Goal: Information Seeking & Learning: Learn about a topic

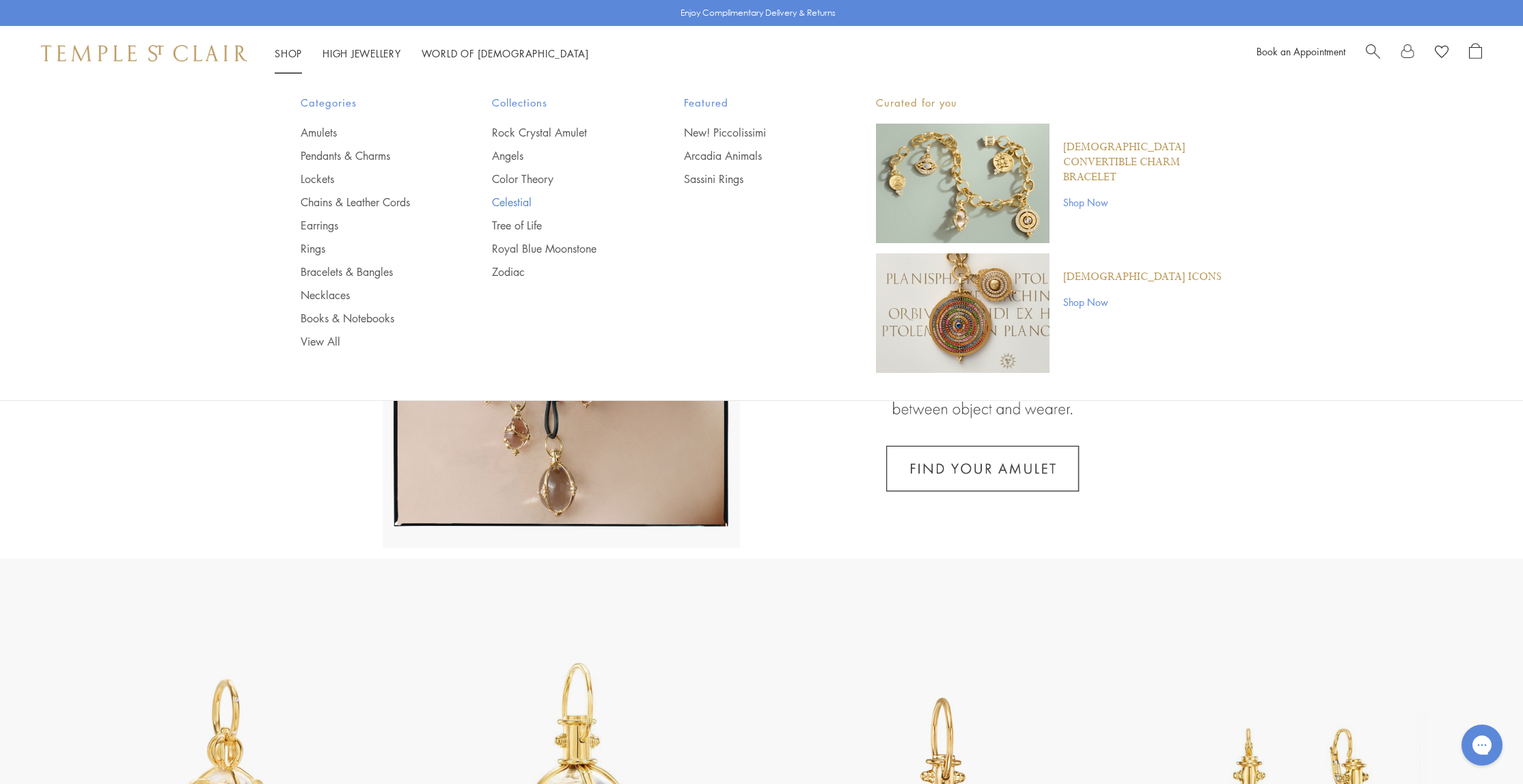
click at [514, 204] on link "Celestial" at bounding box center [561, 202] width 137 height 15
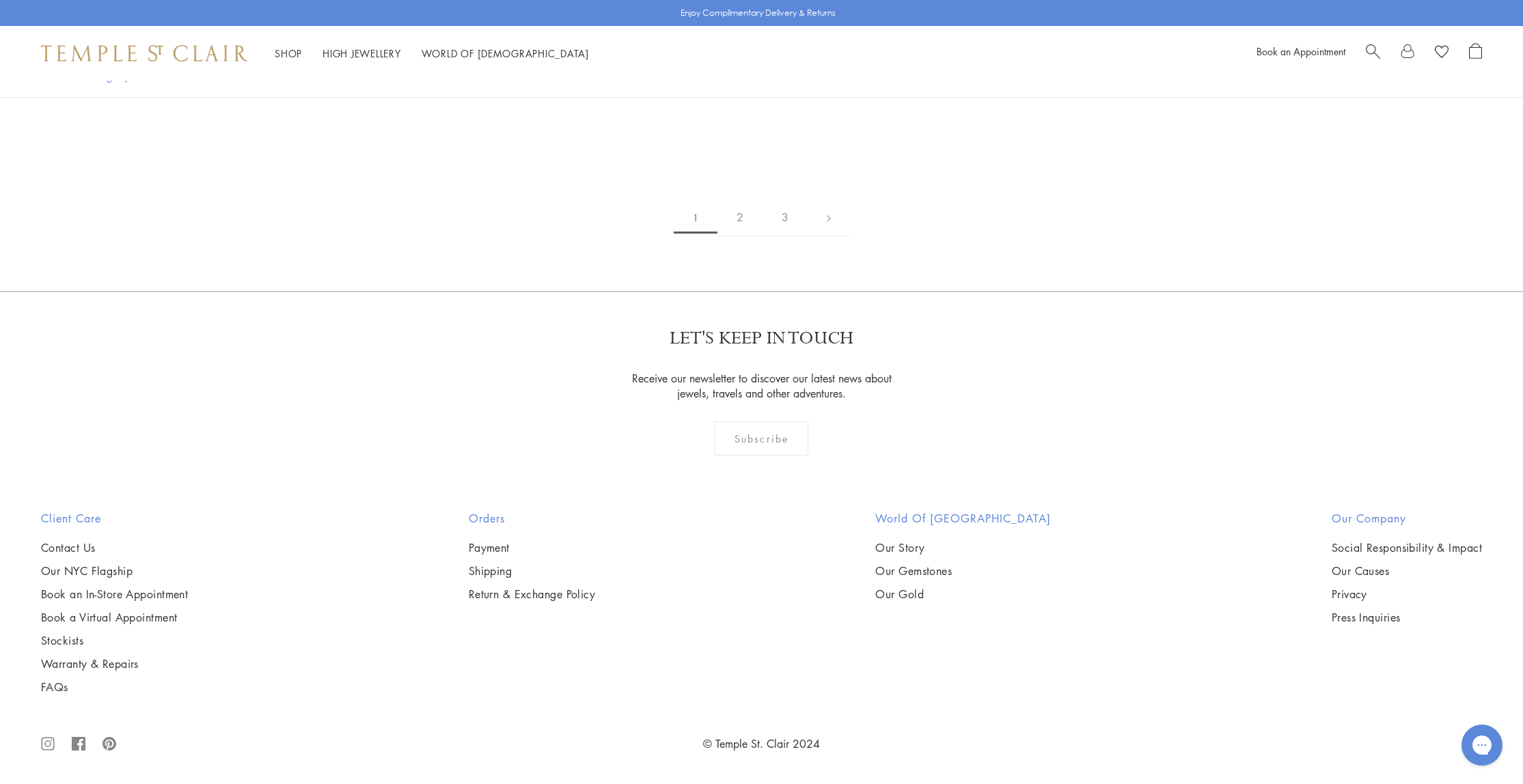
scroll to position [8829, 0]
click at [0, 0] on img at bounding box center [0, 0] width 0 height 0
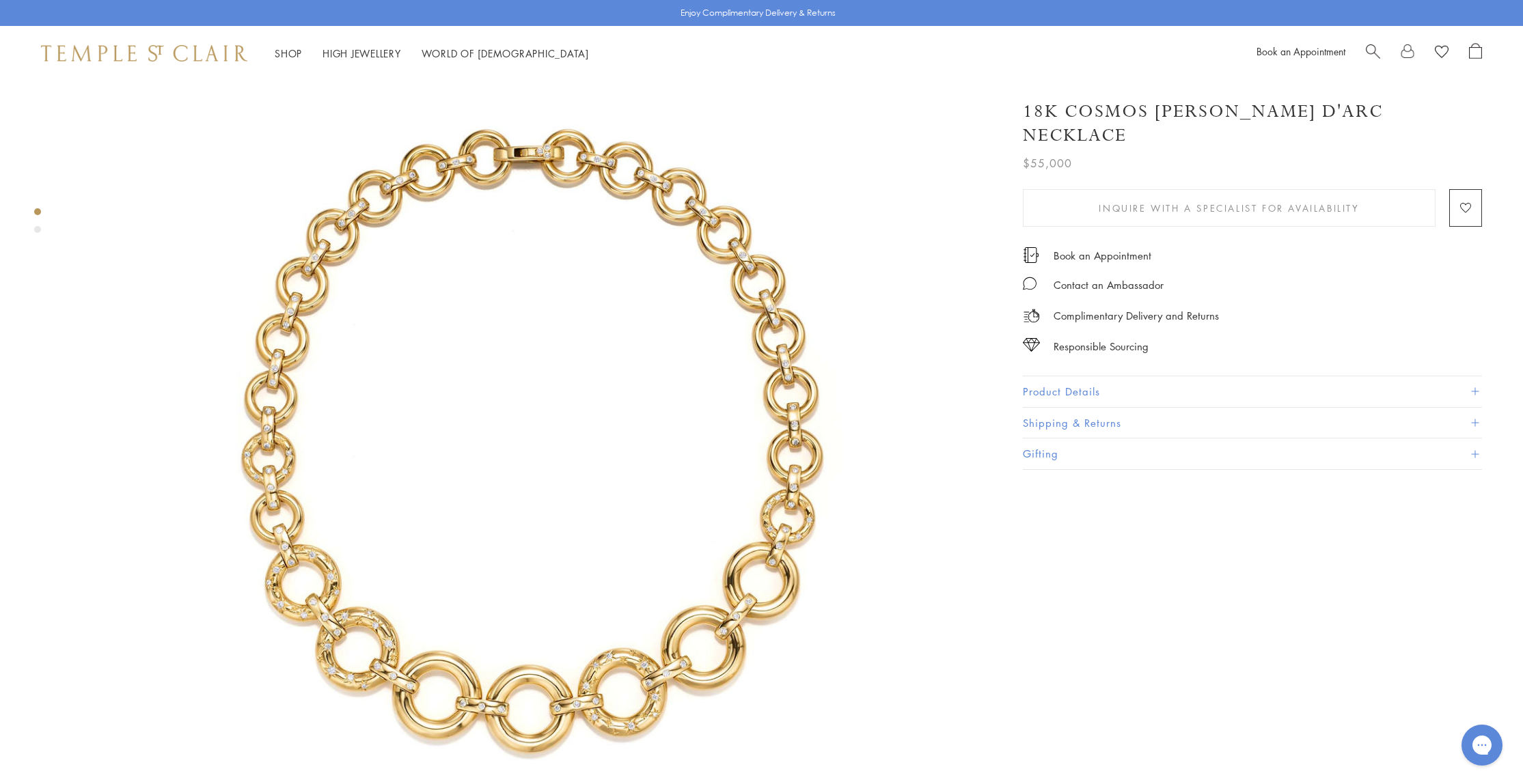
scroll to position [117, 0]
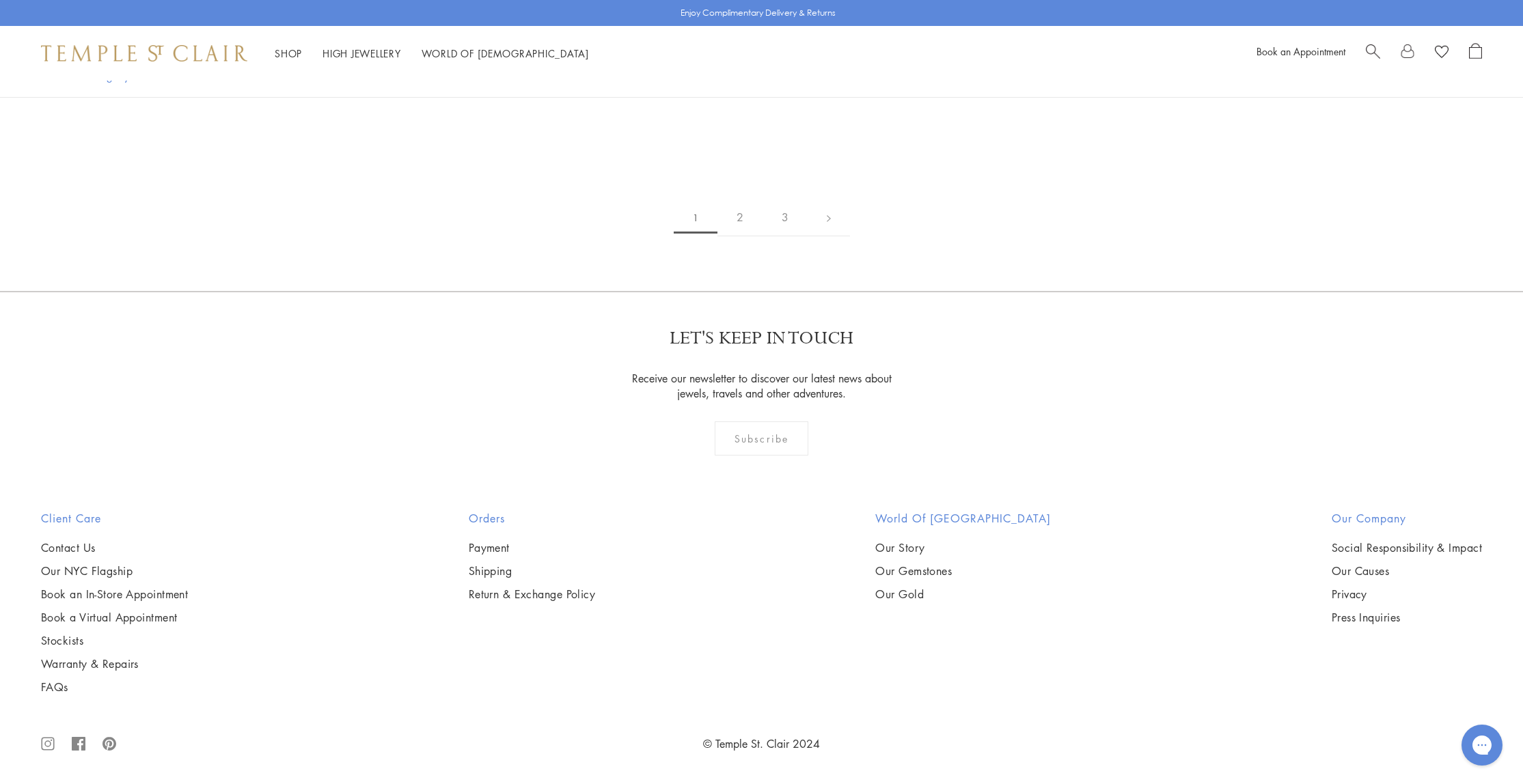
scroll to position [9512, 0]
click at [739, 236] on link "2" at bounding box center [740, 218] width 45 height 38
click at [0, 0] on img at bounding box center [0, 0] width 0 height 0
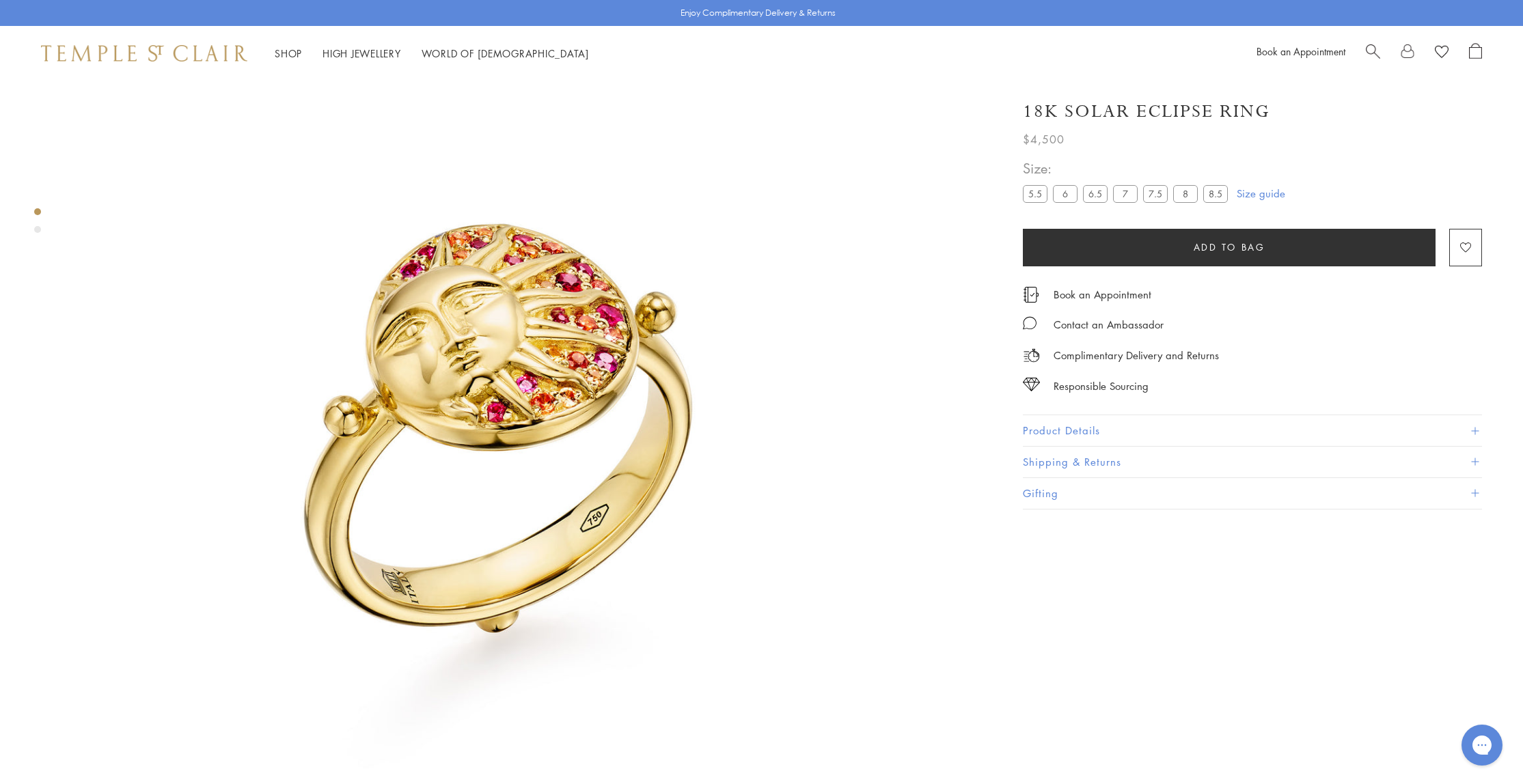
scroll to position [82, 0]
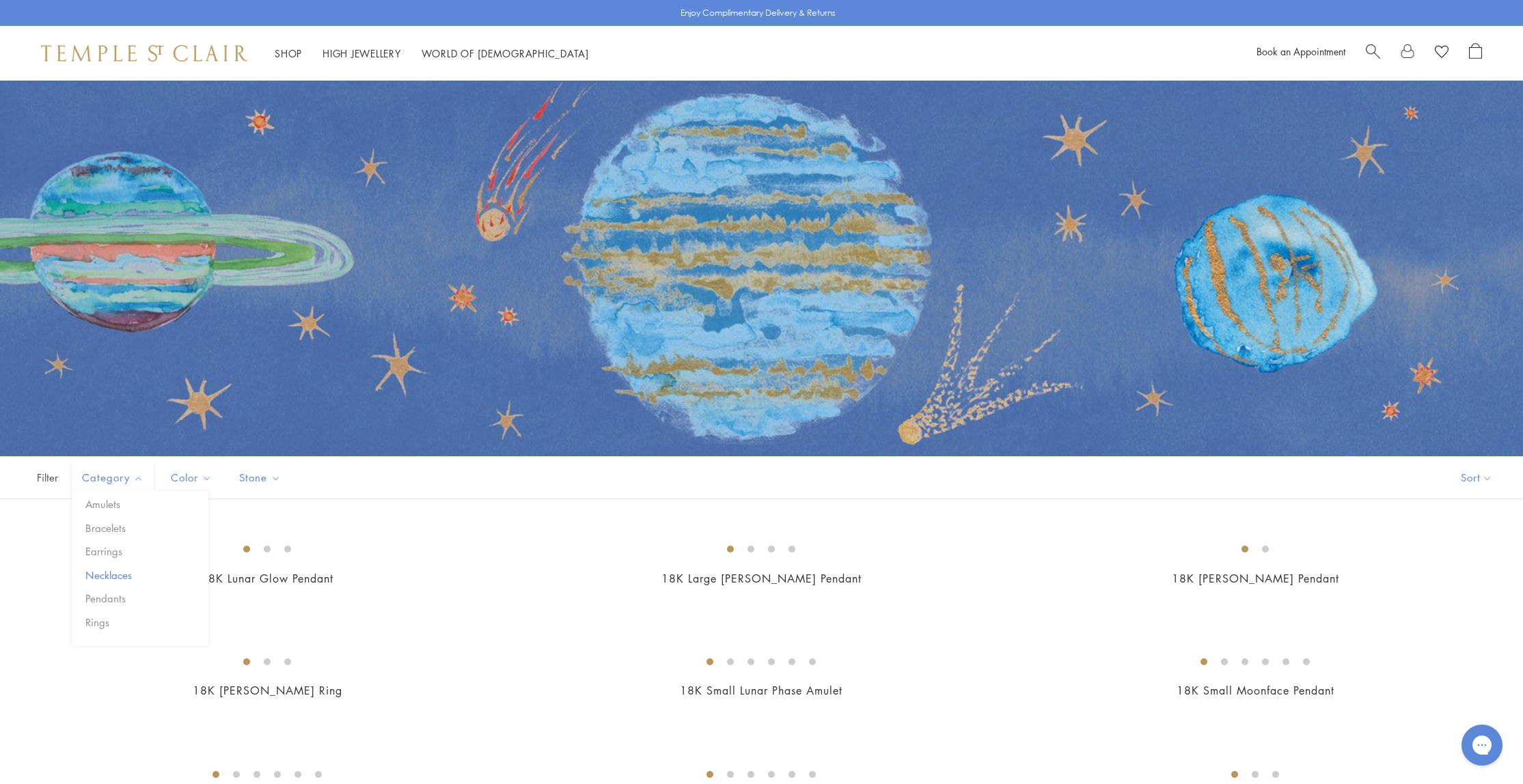
click at [123, 576] on button "Necklaces" at bounding box center [145, 575] width 126 height 15
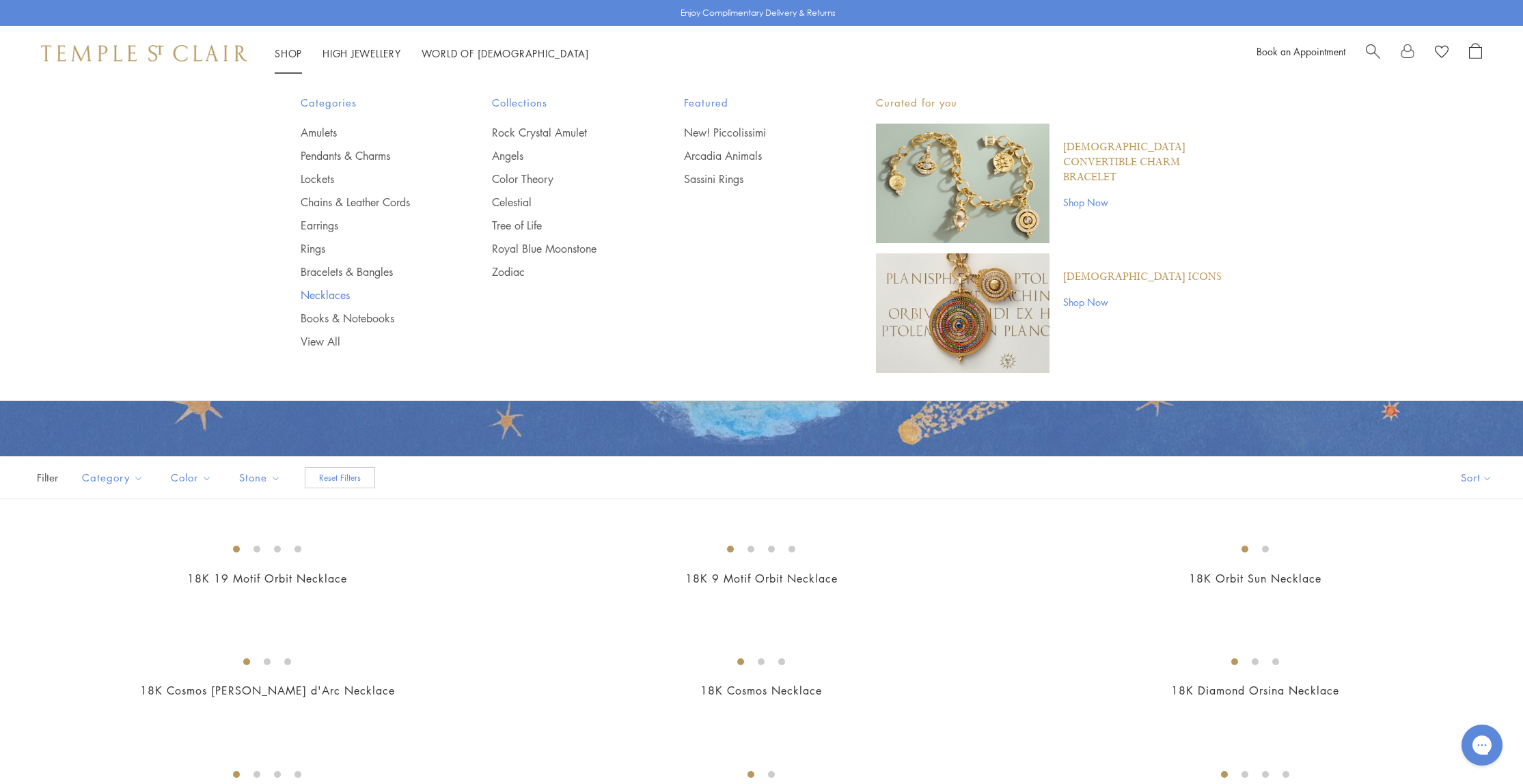
click at [320, 293] on link "Necklaces" at bounding box center [369, 294] width 137 height 15
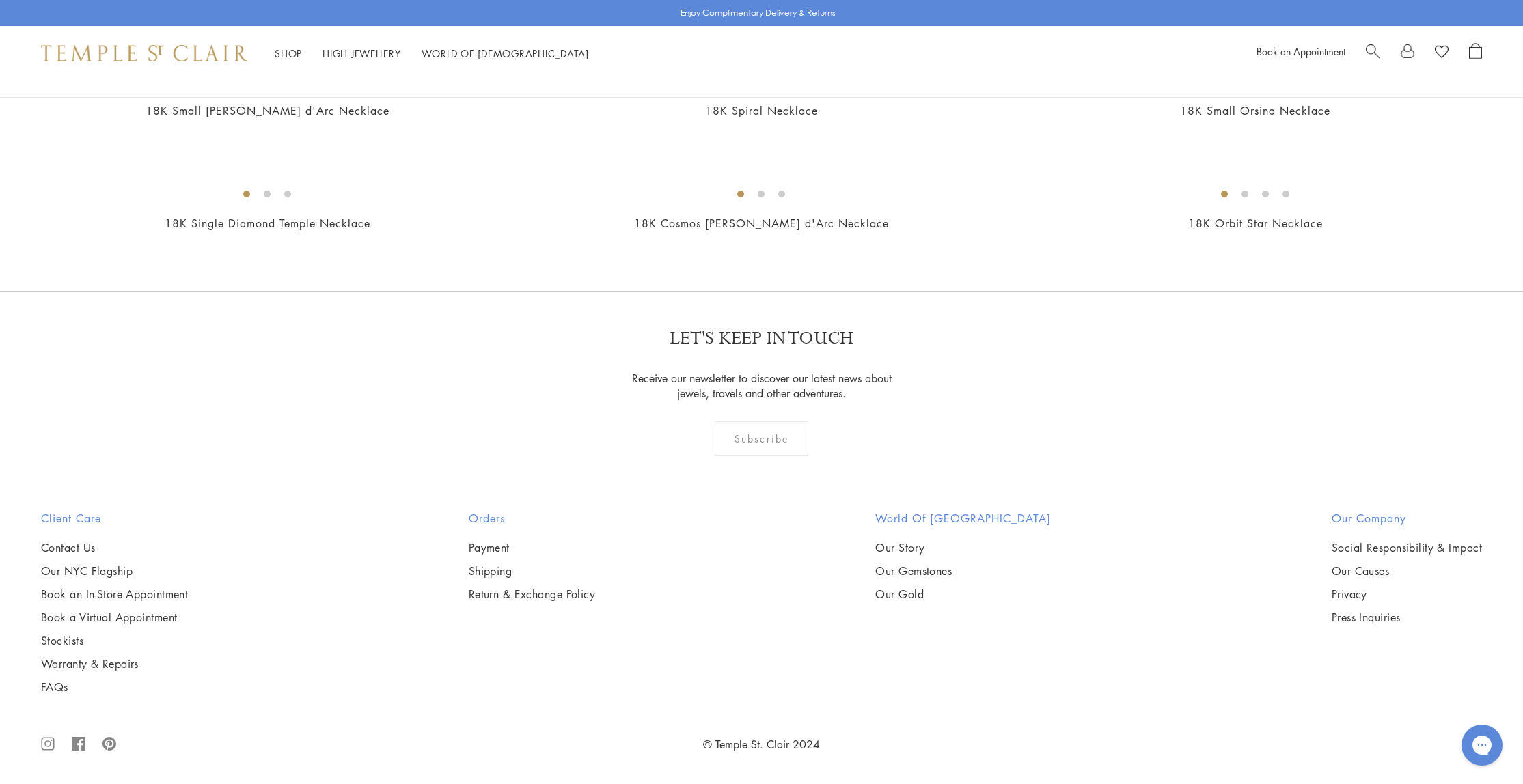
scroll to position [4007, 0]
click at [0, 0] on img at bounding box center [0, 0] width 0 height 0
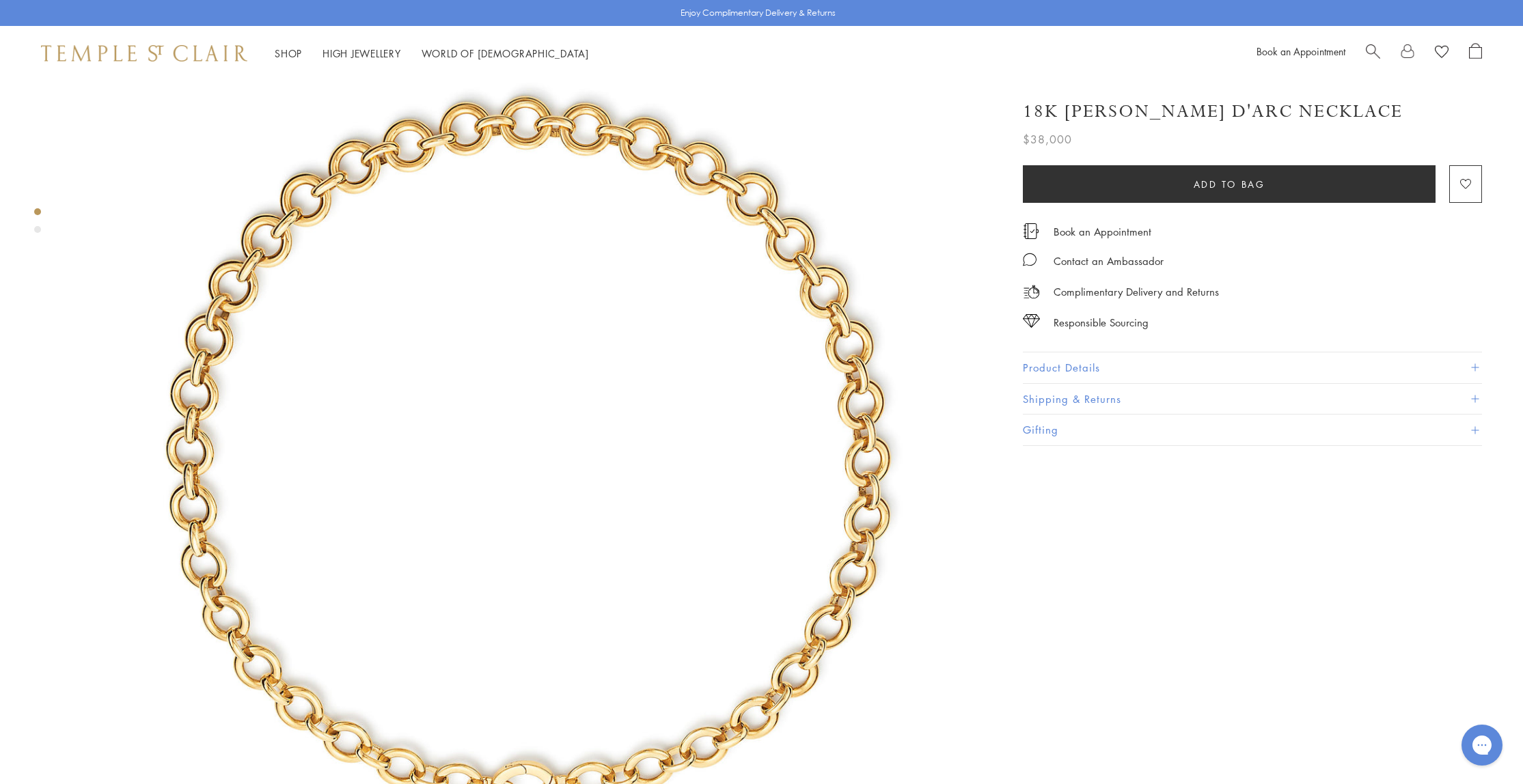
scroll to position [150, 0]
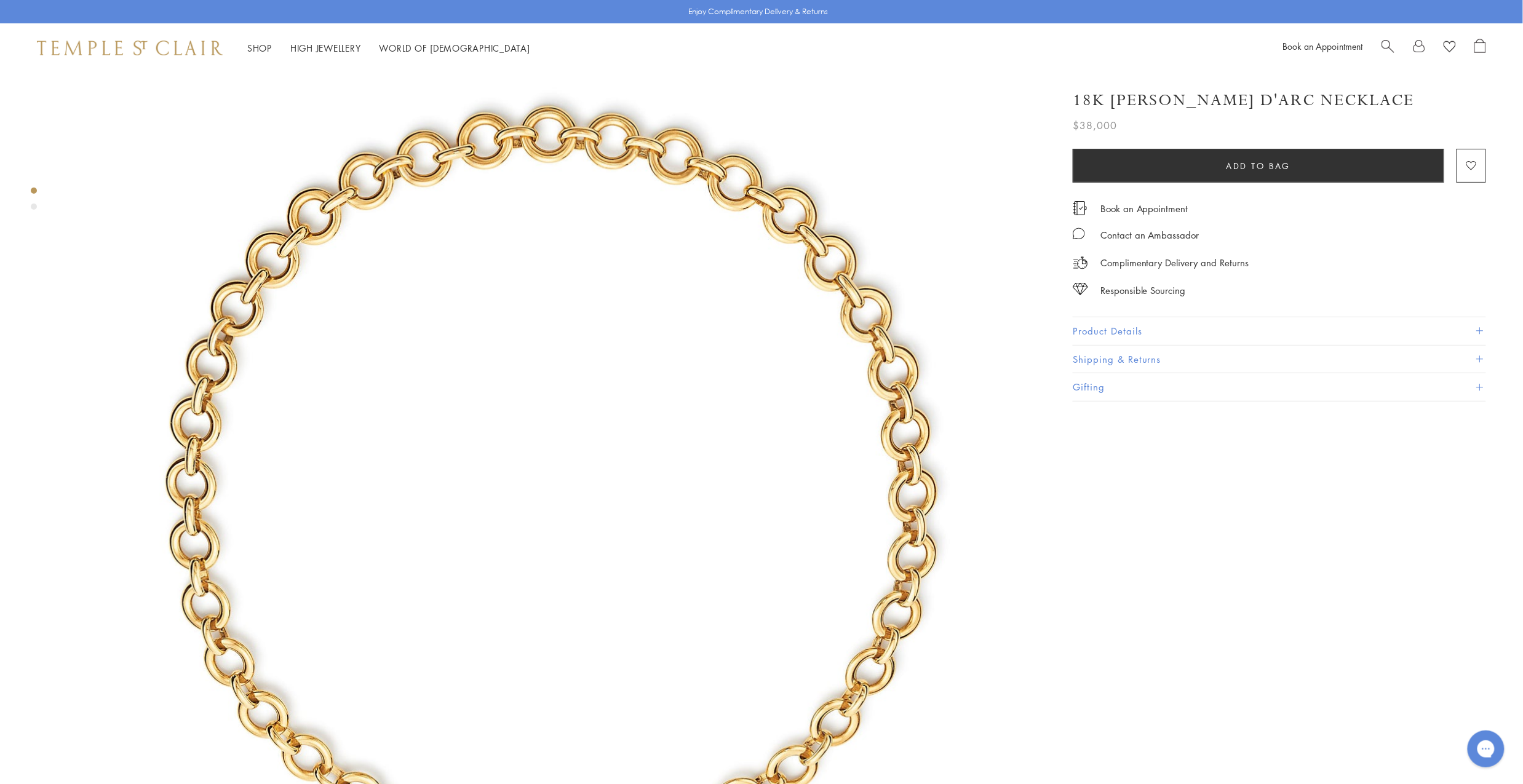
click at [762, 456] on img at bounding box center [552, 495] width 982 height 981
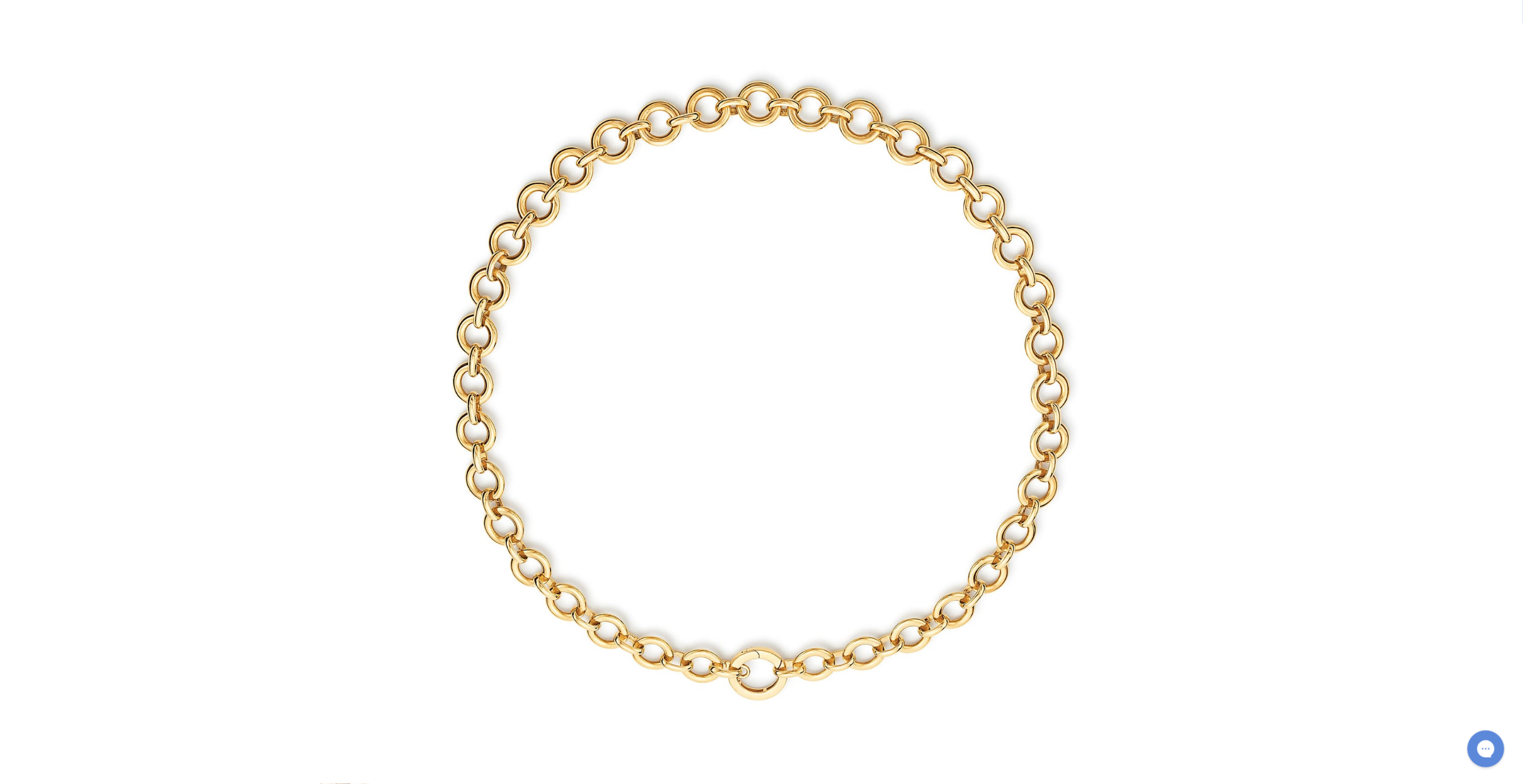
click at [865, 435] on img at bounding box center [762, 392] width 785 height 785
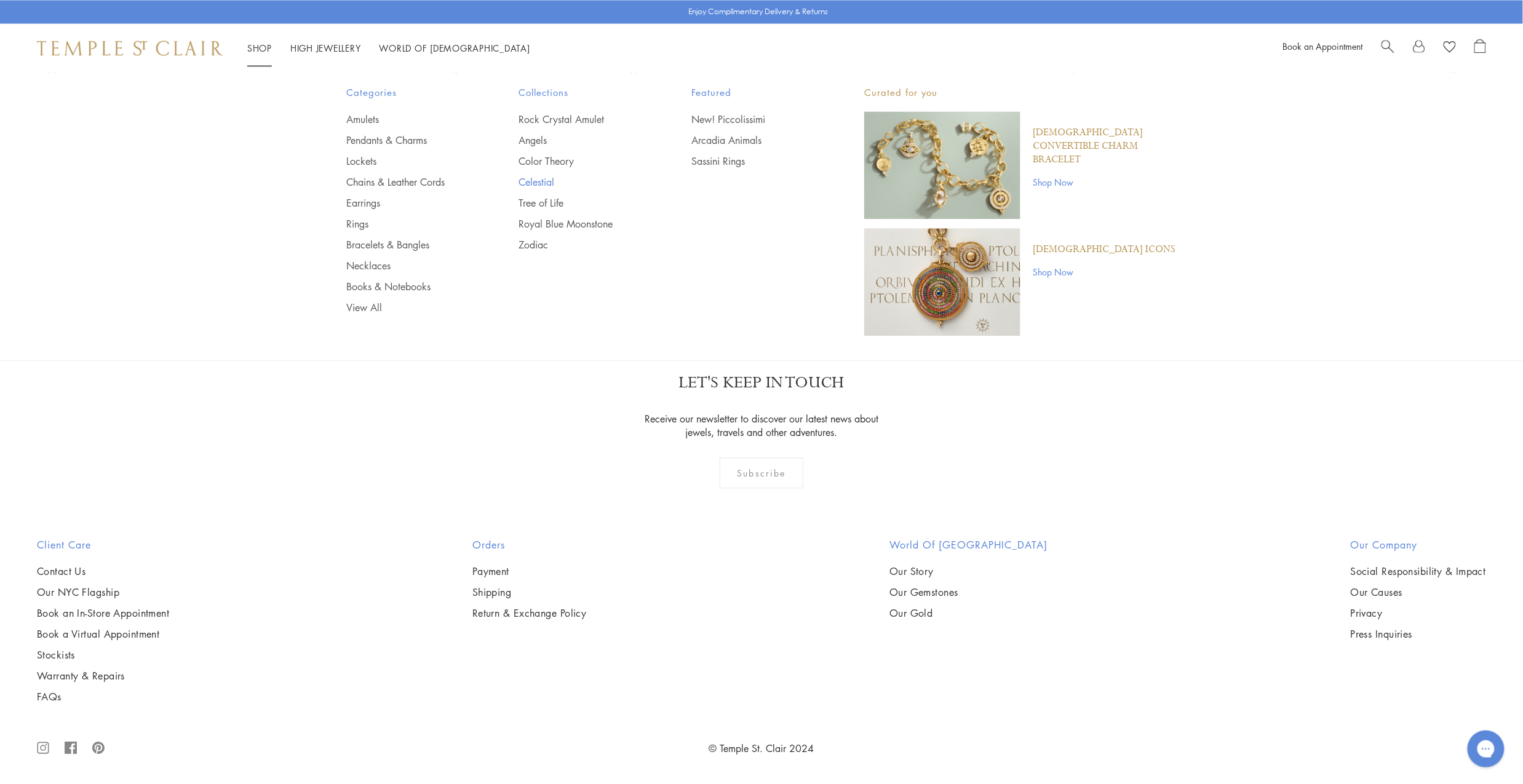
click at [544, 178] on link "Celestial" at bounding box center [581, 182] width 124 height 13
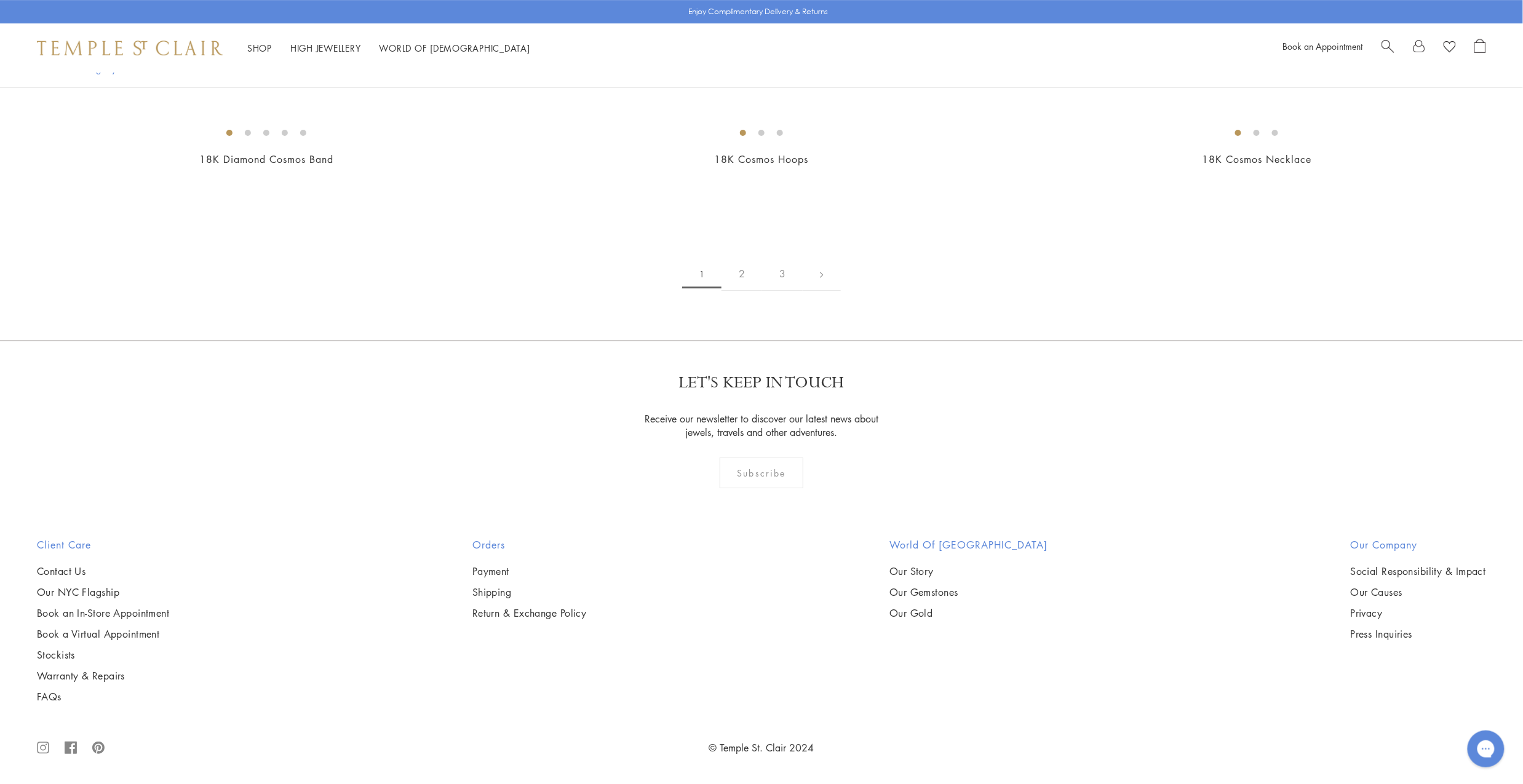
scroll to position [9622, 0]
click at [746, 280] on link "2" at bounding box center [742, 274] width 40 height 34
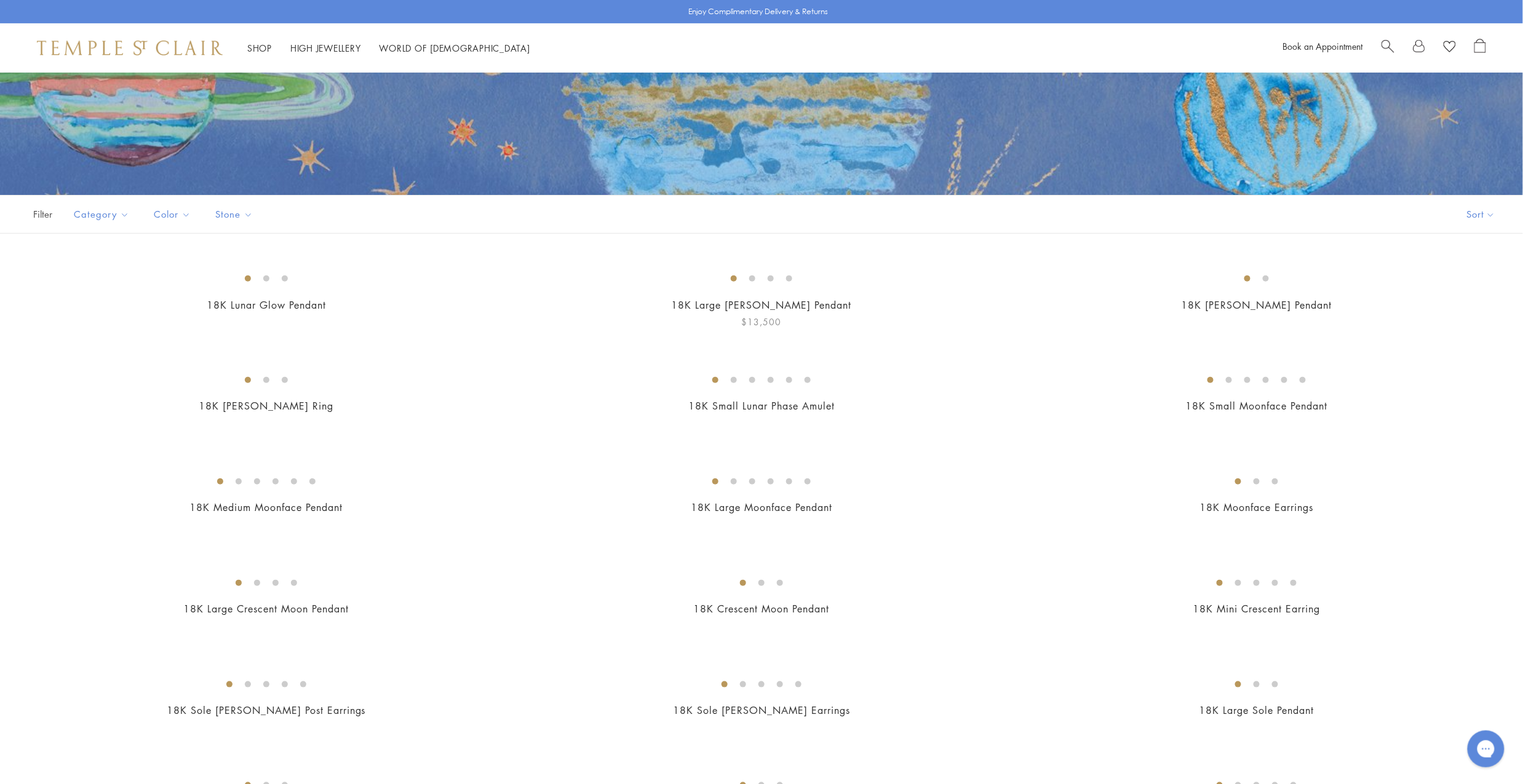
click at [0, 0] on img at bounding box center [0, 0] width 0 height 0
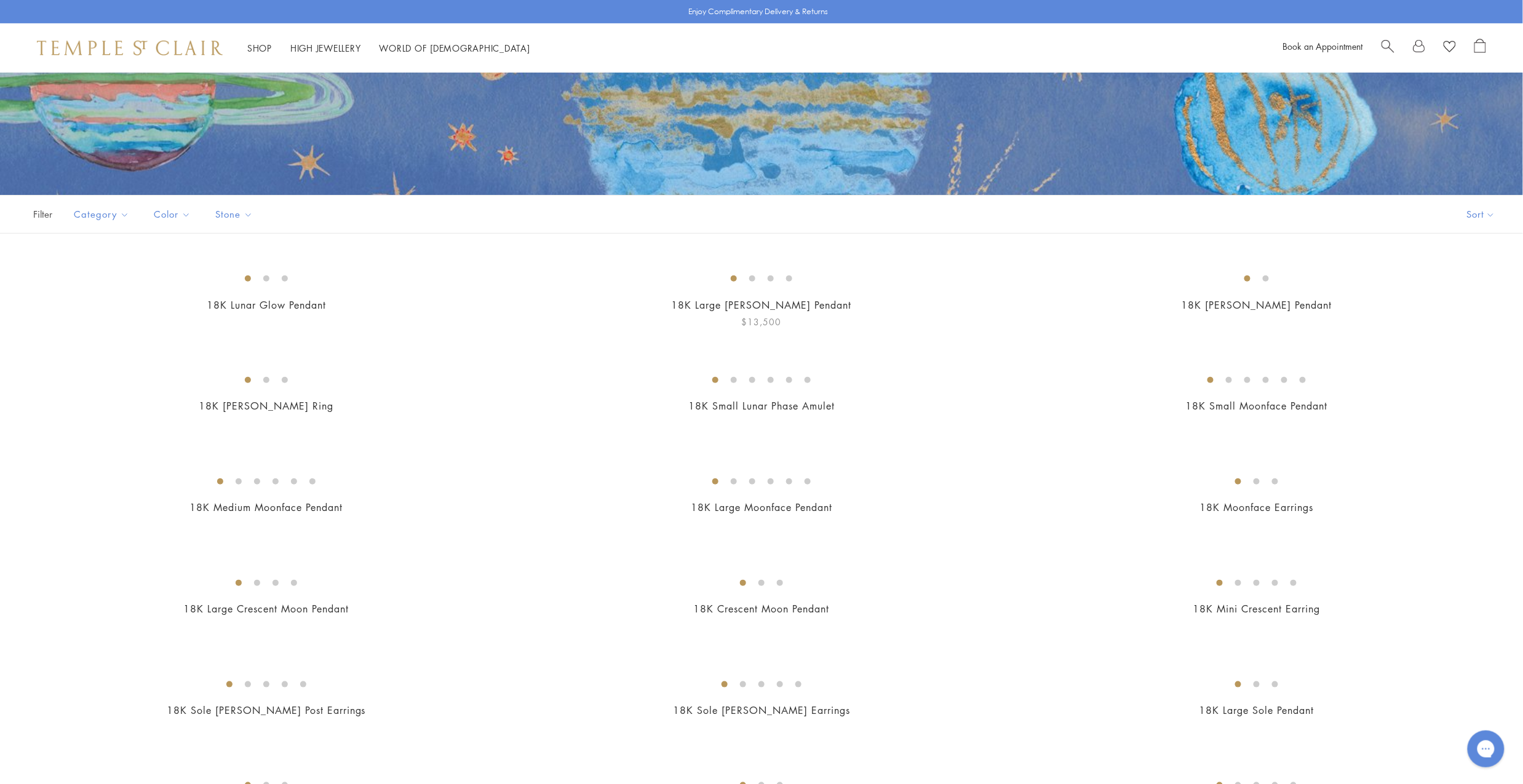
scroll to position [212, 0]
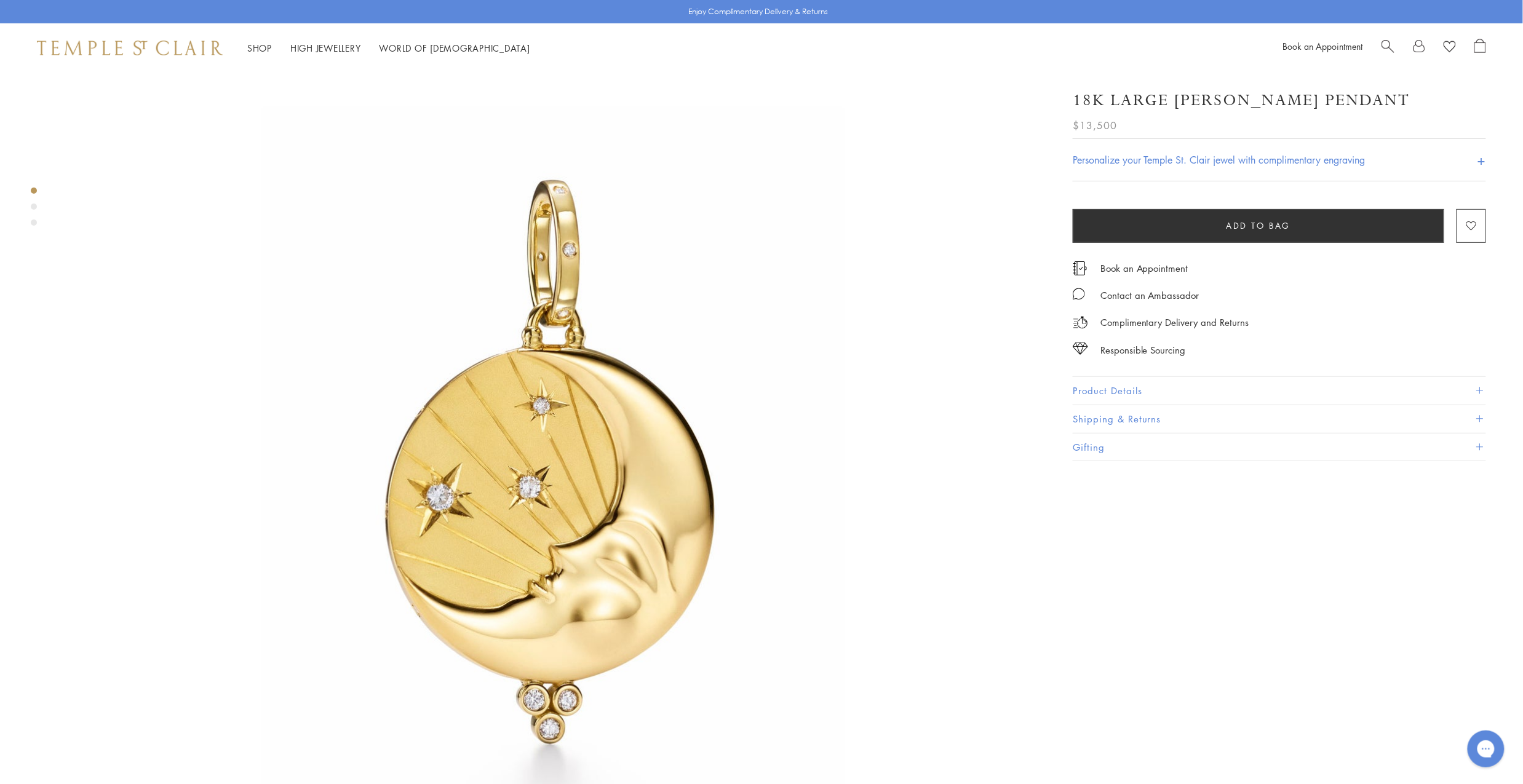
scroll to position [131, 0]
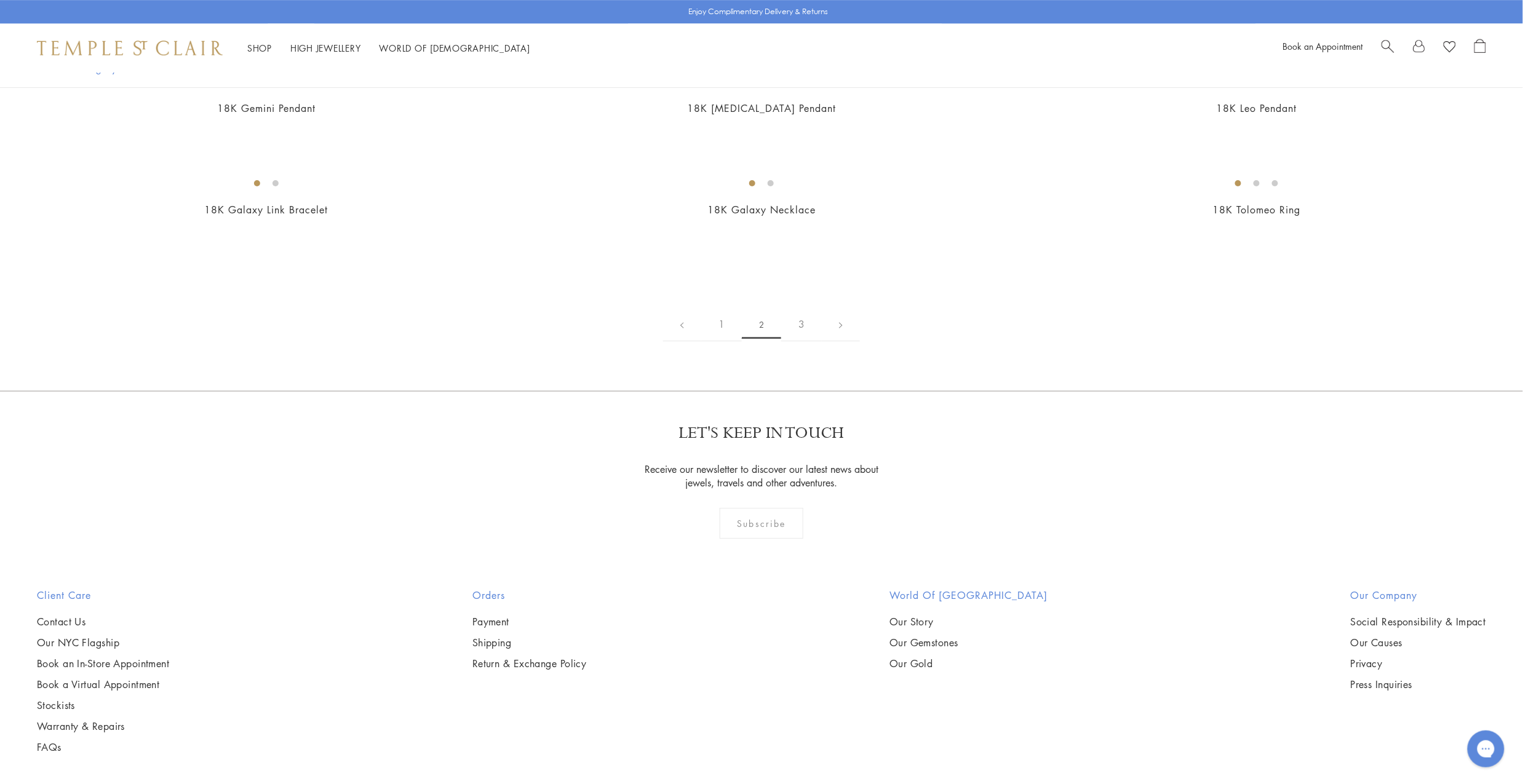
scroll to position [1937, 0]
click at [0, 0] on img at bounding box center [0, 0] width 0 height 0
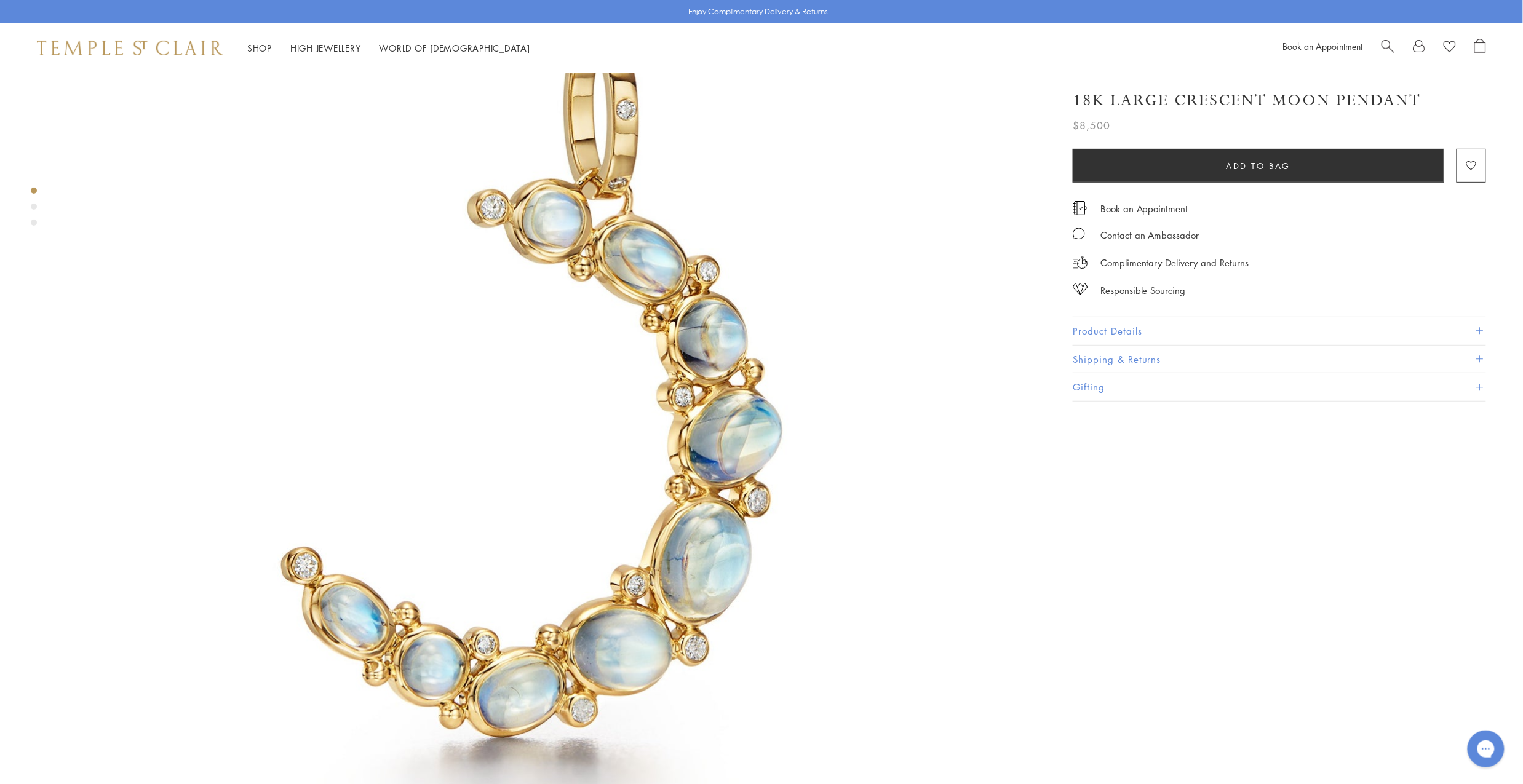
scroll to position [189, 0]
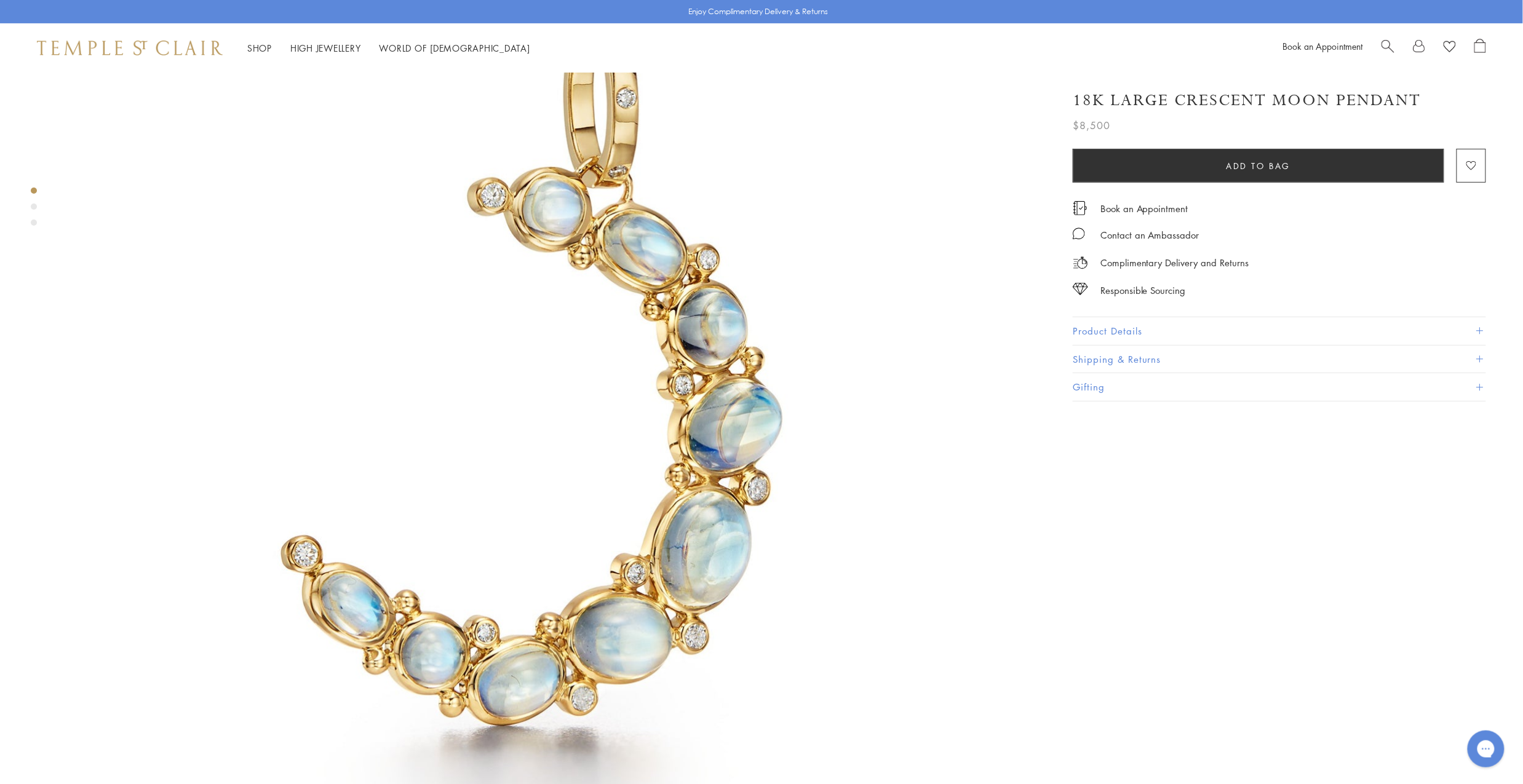
click at [418, 393] on img at bounding box center [552, 375] width 982 height 981
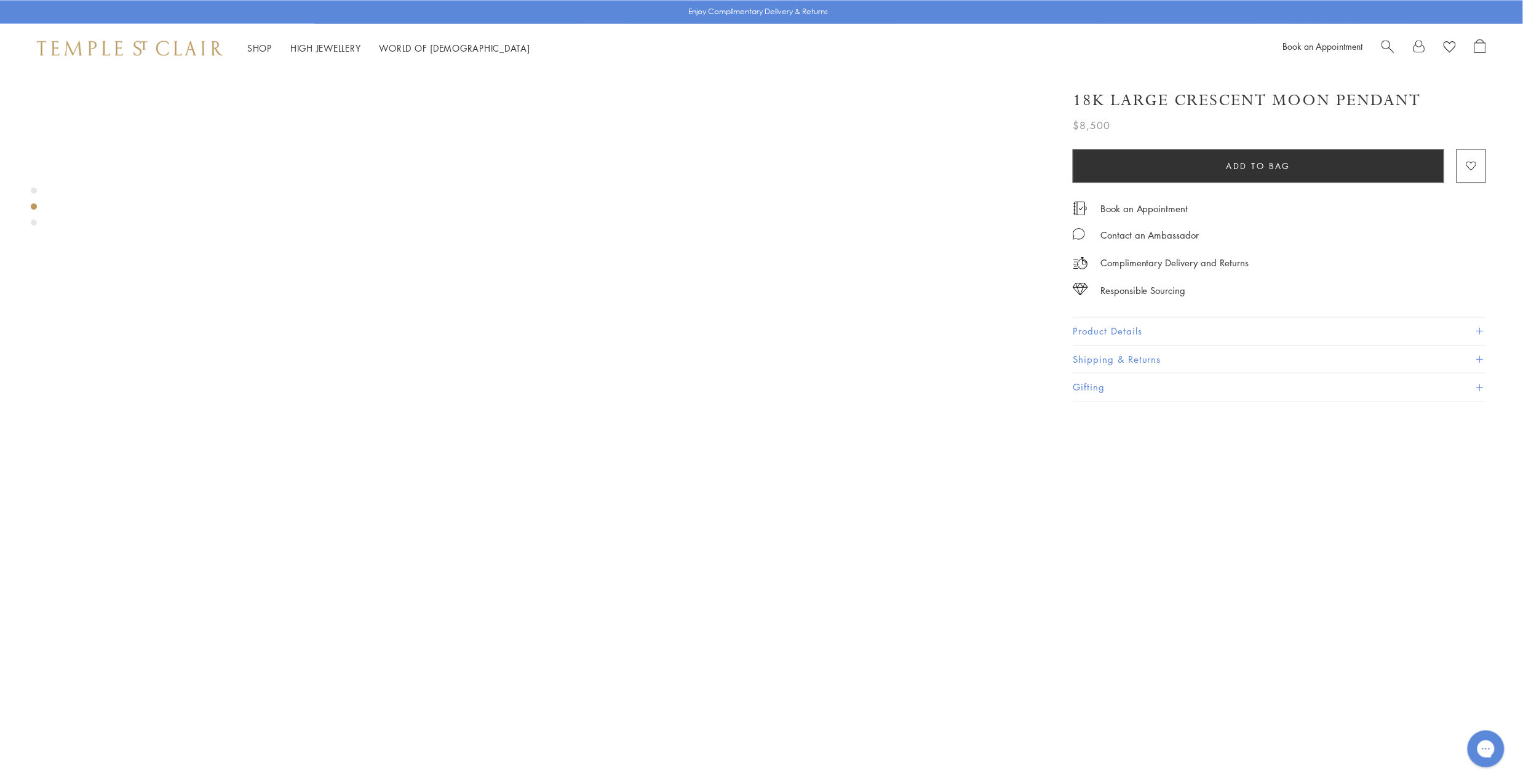
scroll to position [1164, 0]
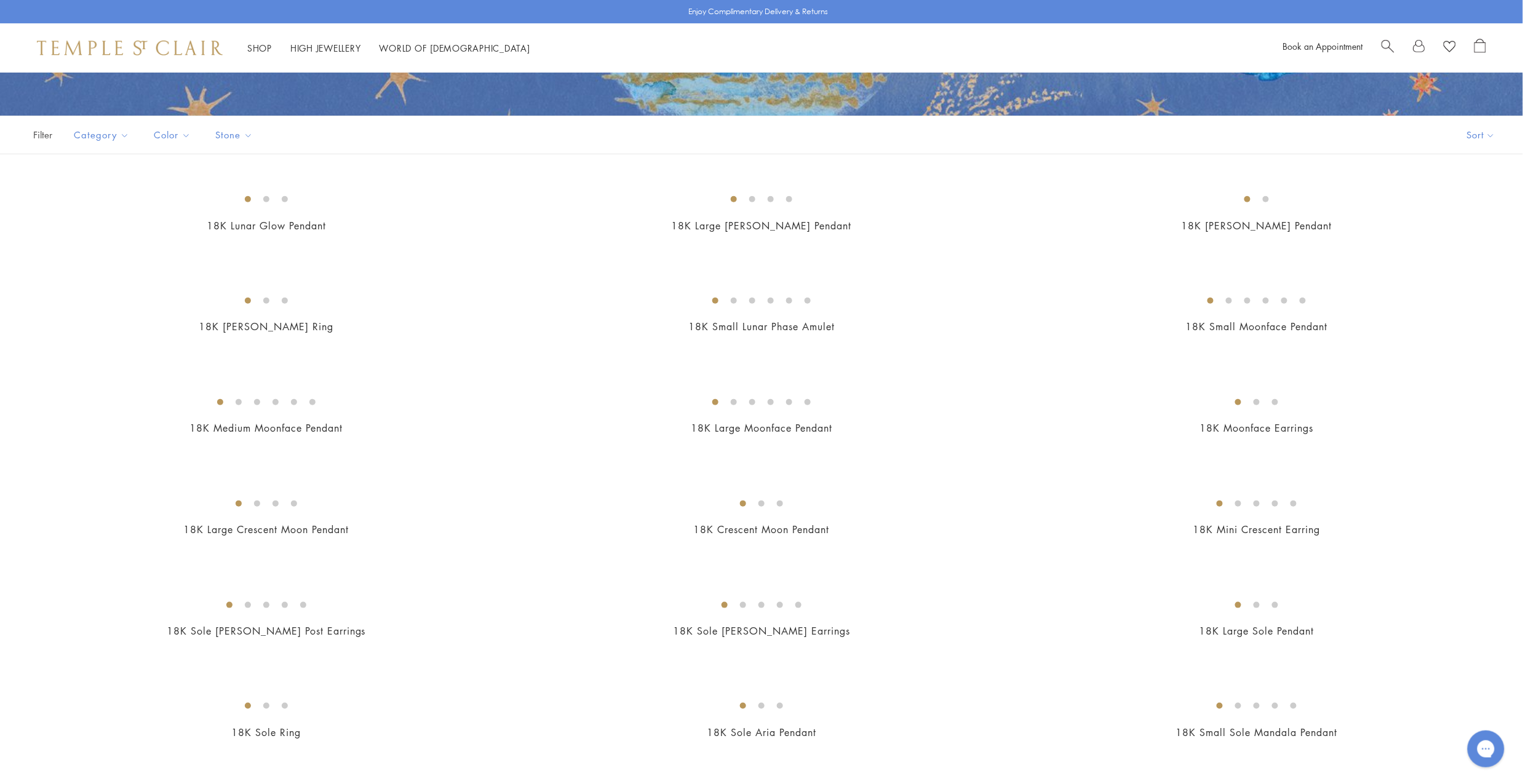
scroll to position [447, 0]
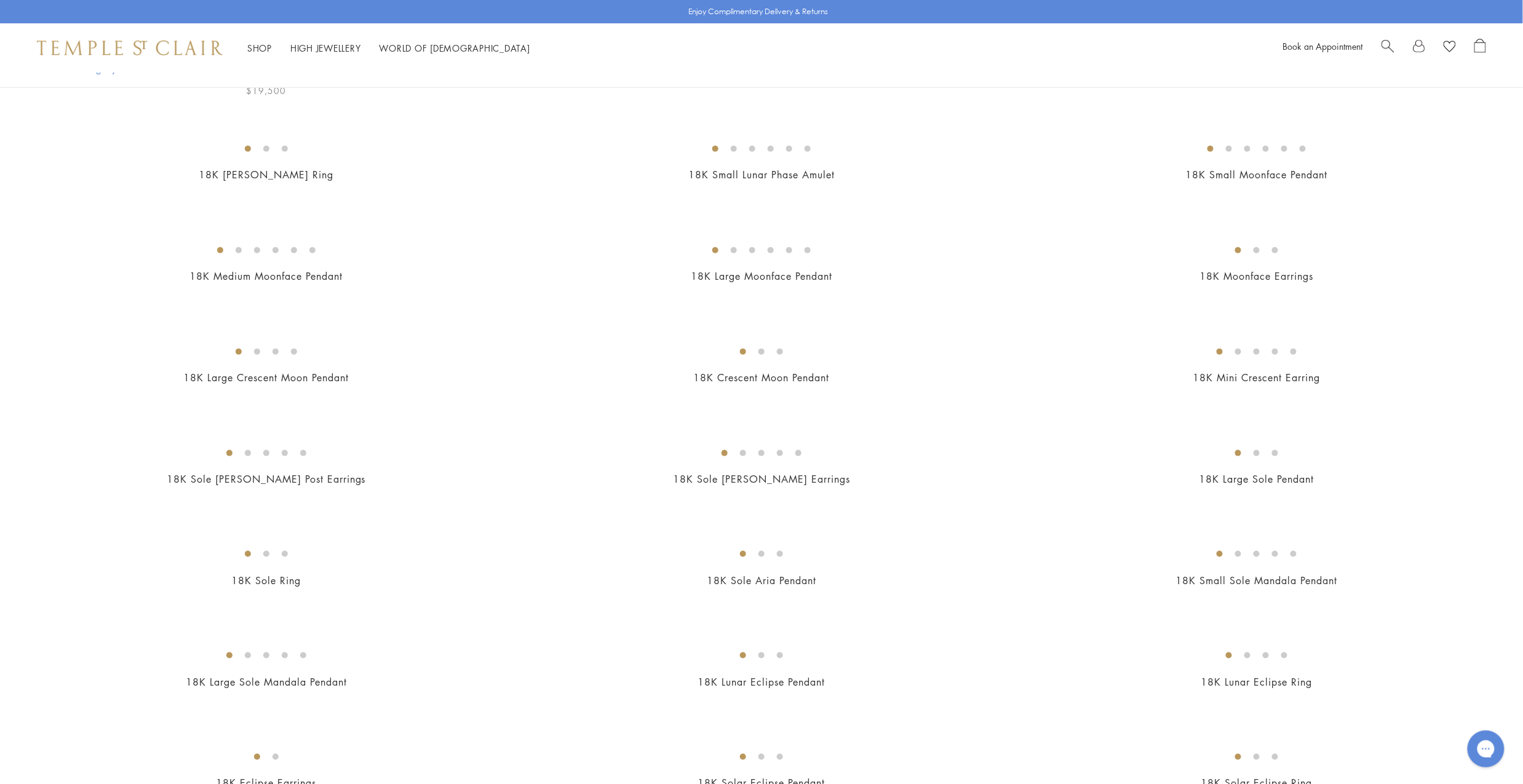
click at [0, 0] on img at bounding box center [0, 0] width 0 height 0
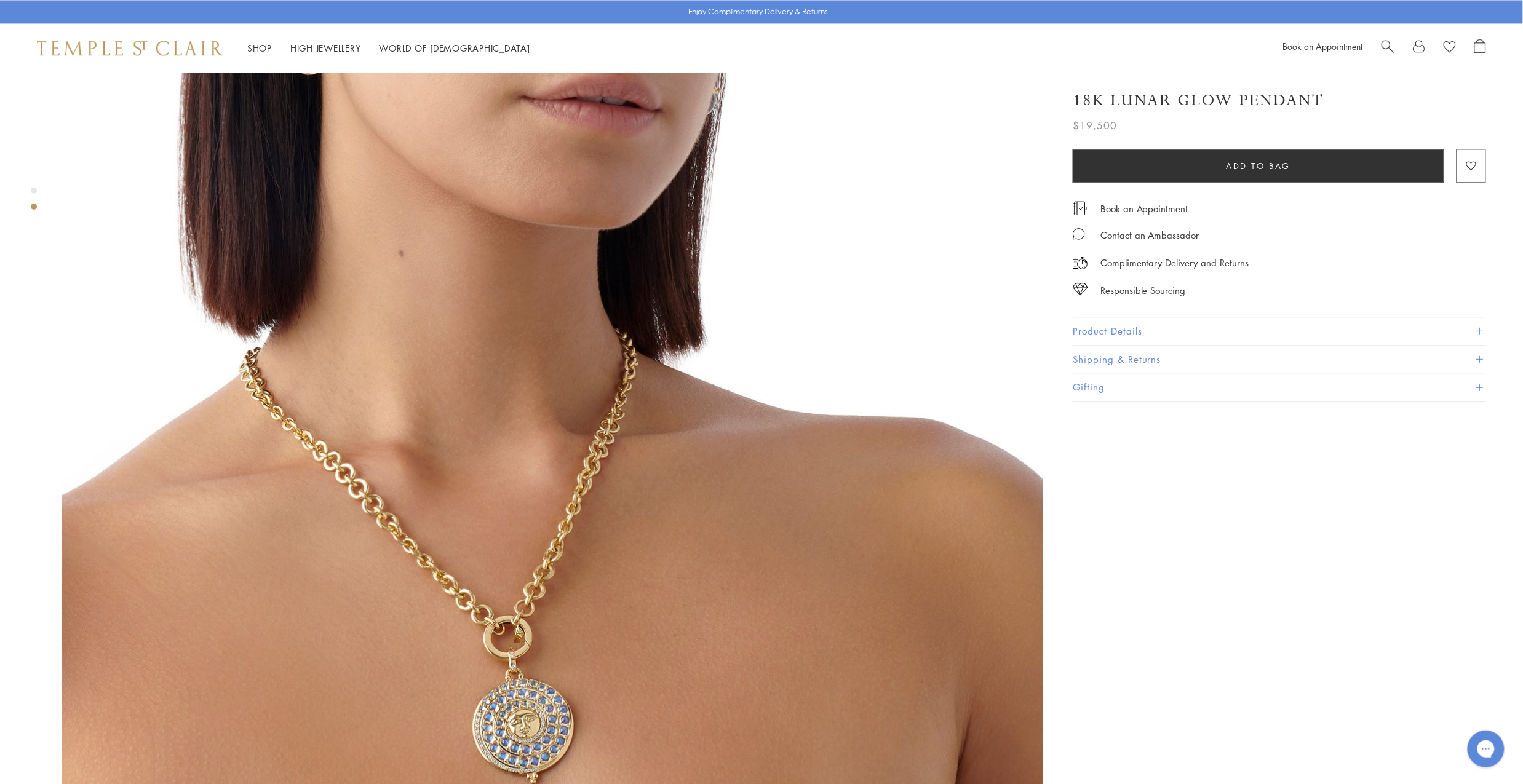
scroll to position [1239, 0]
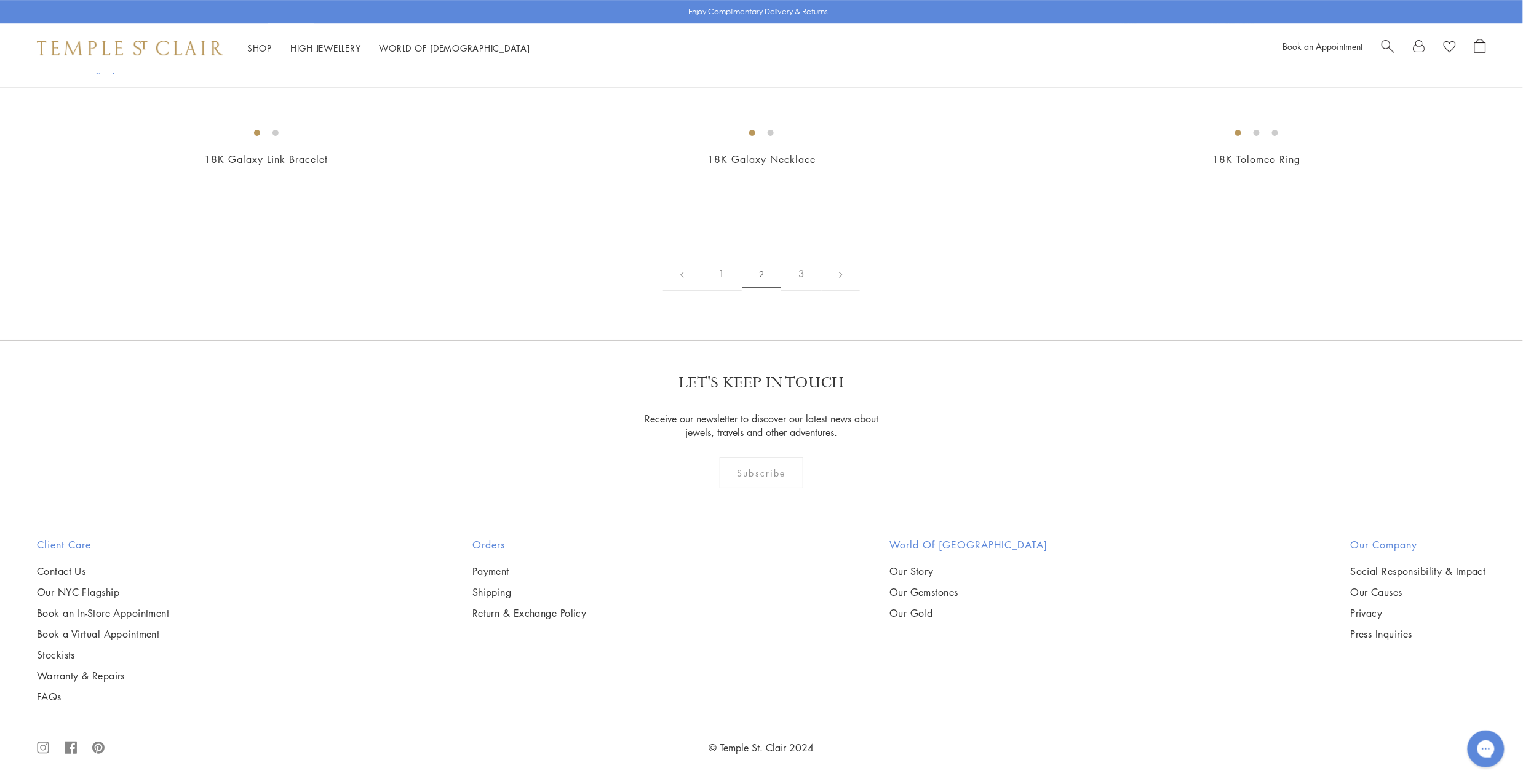
scroll to position [6884, 0]
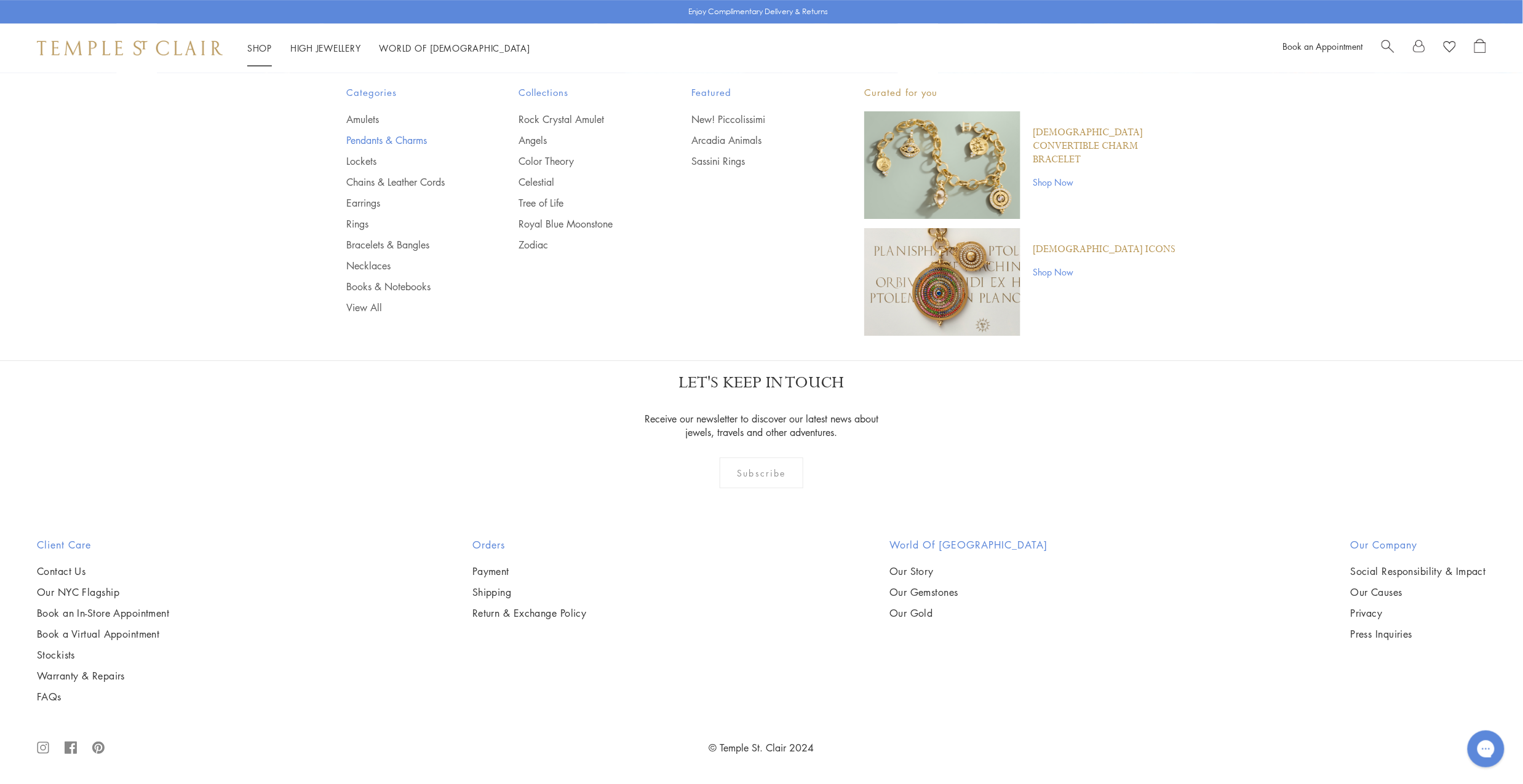
click at [356, 142] on link "Pendants & Charms" at bounding box center [408, 140] width 124 height 13
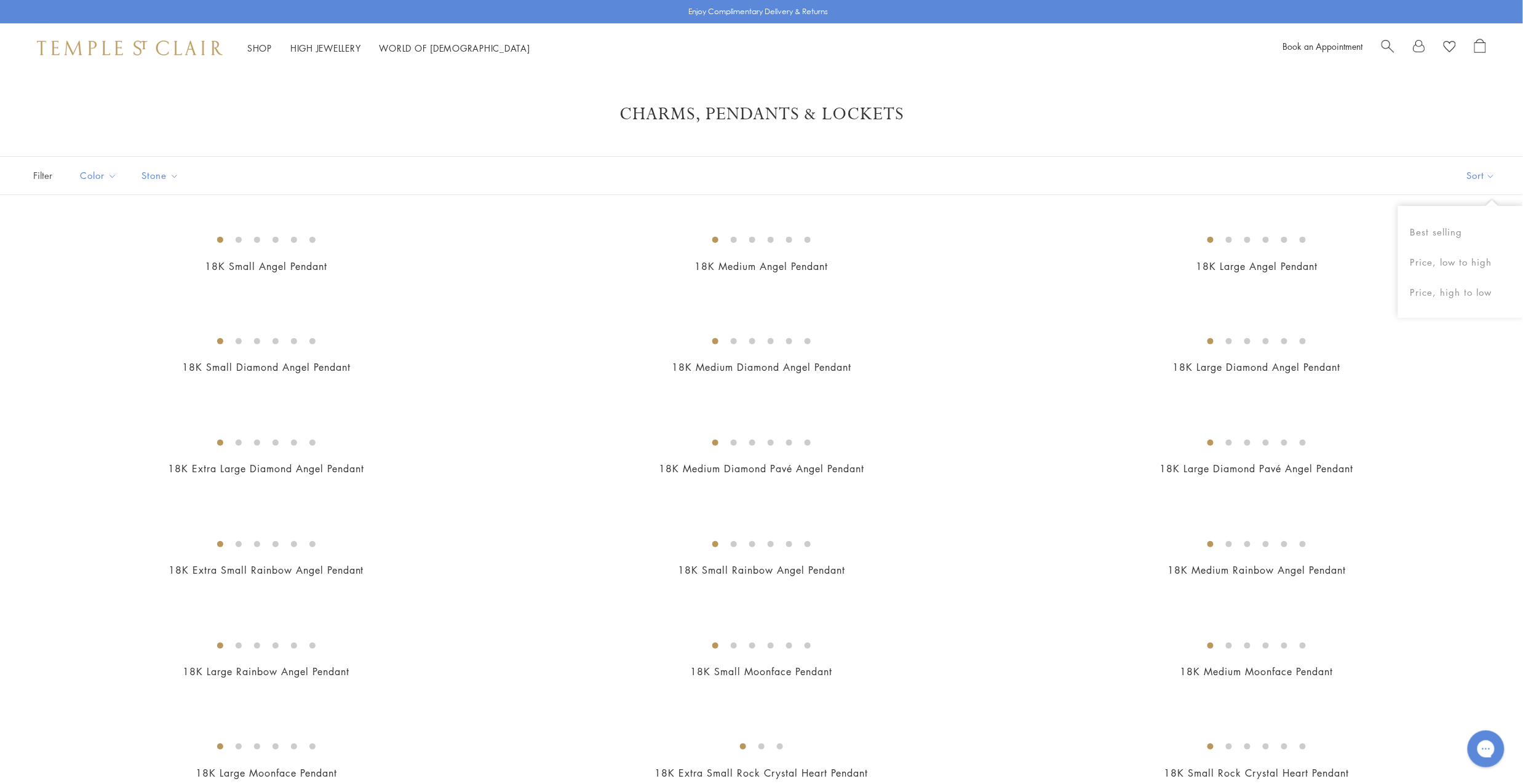
drag, startPoint x: 1474, startPoint y: 172, endPoint x: 1468, endPoint y: 202, distance: 30.6
click at [1474, 172] on button "Sort" at bounding box center [1481, 175] width 84 height 37
click at [1459, 283] on button "Price, high to low" at bounding box center [1461, 293] width 125 height 30
click at [0, 0] on img at bounding box center [0, 0] width 0 height 0
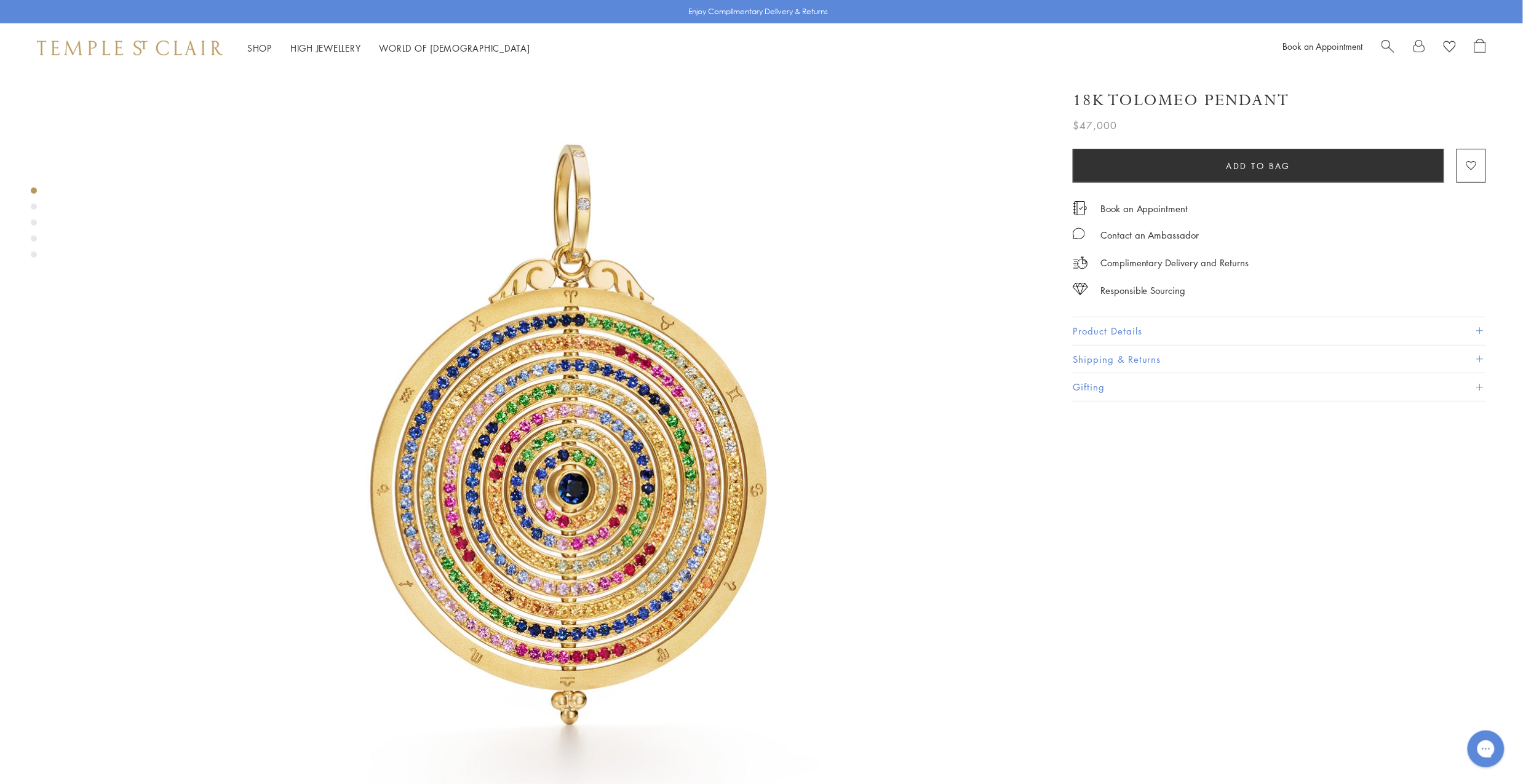
scroll to position [110, 0]
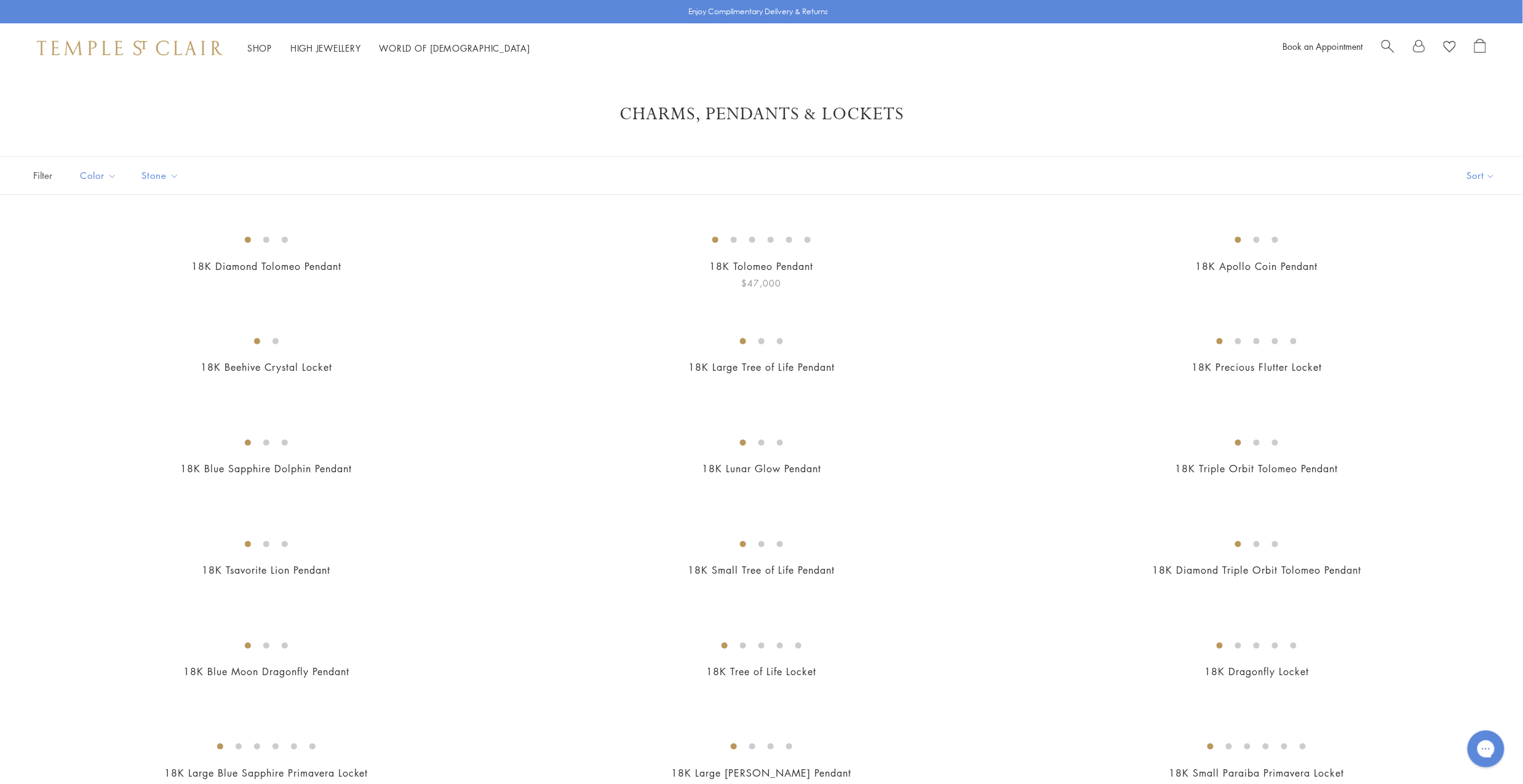
click at [0, 0] on img at bounding box center [0, 0] width 0 height 0
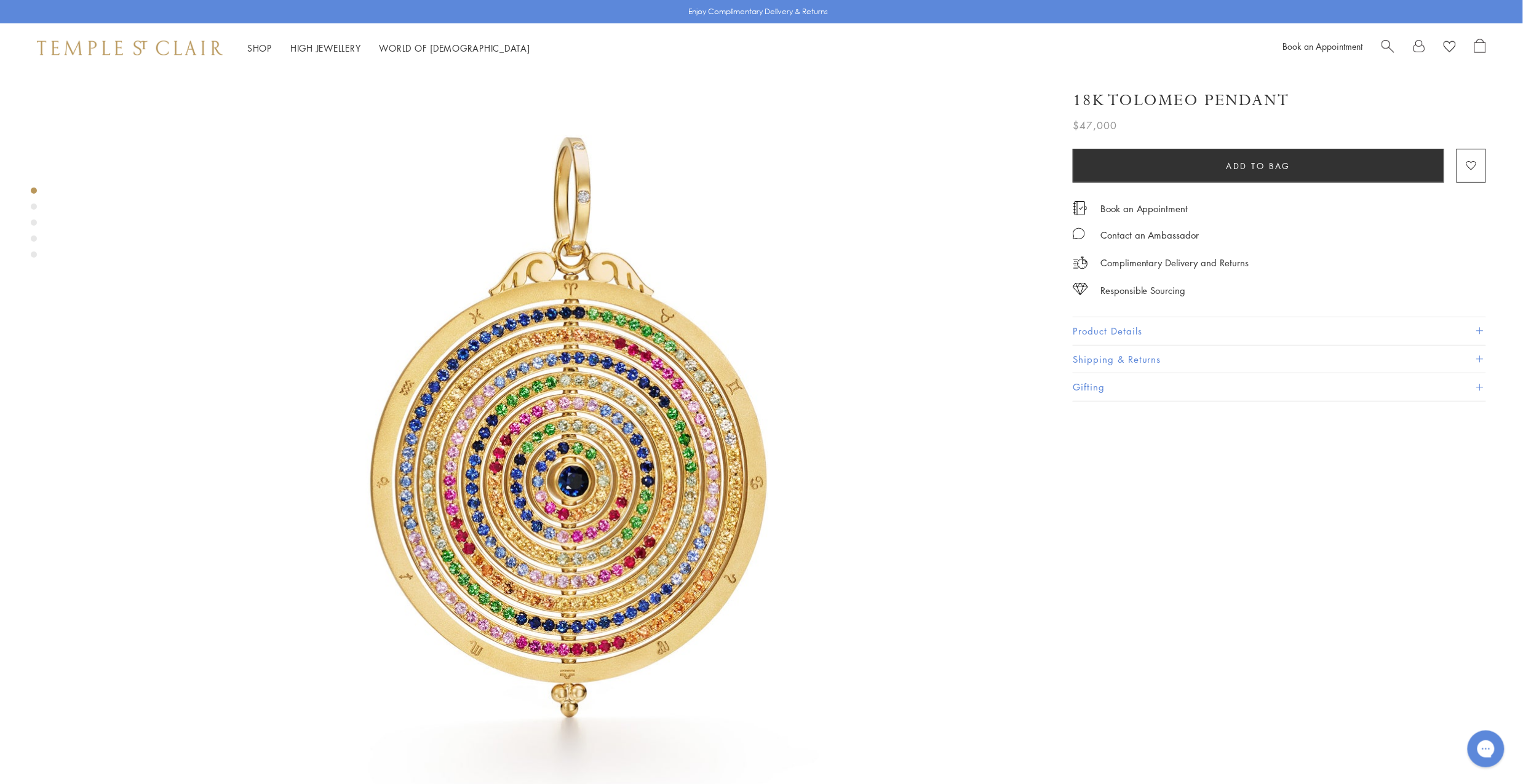
scroll to position [113, 0]
click at [35, 206] on div "Product gallery navigation" at bounding box center [34, 207] width 6 height 6
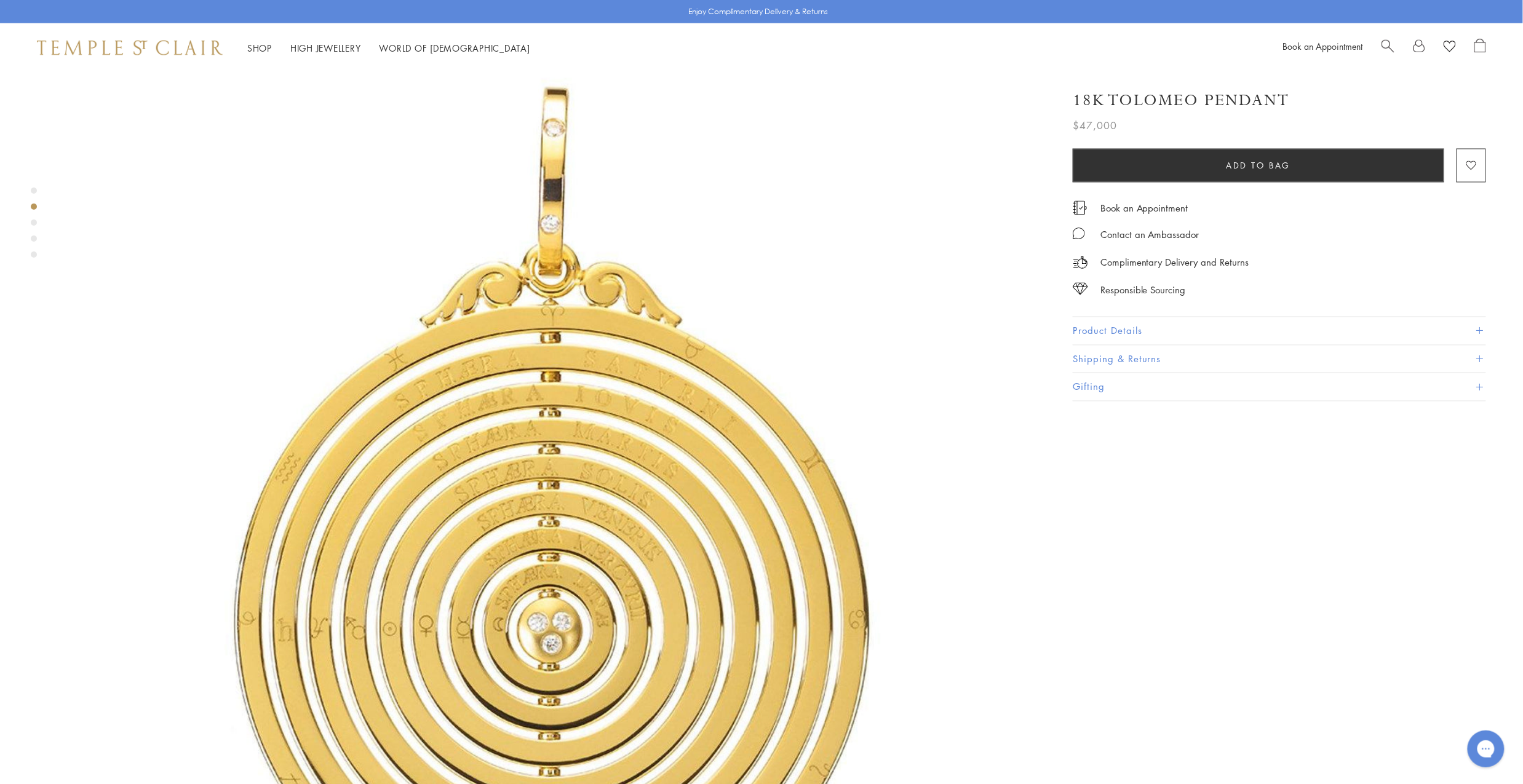
click at [35, 222] on div "Product gallery navigation" at bounding box center [34, 223] width 6 height 6
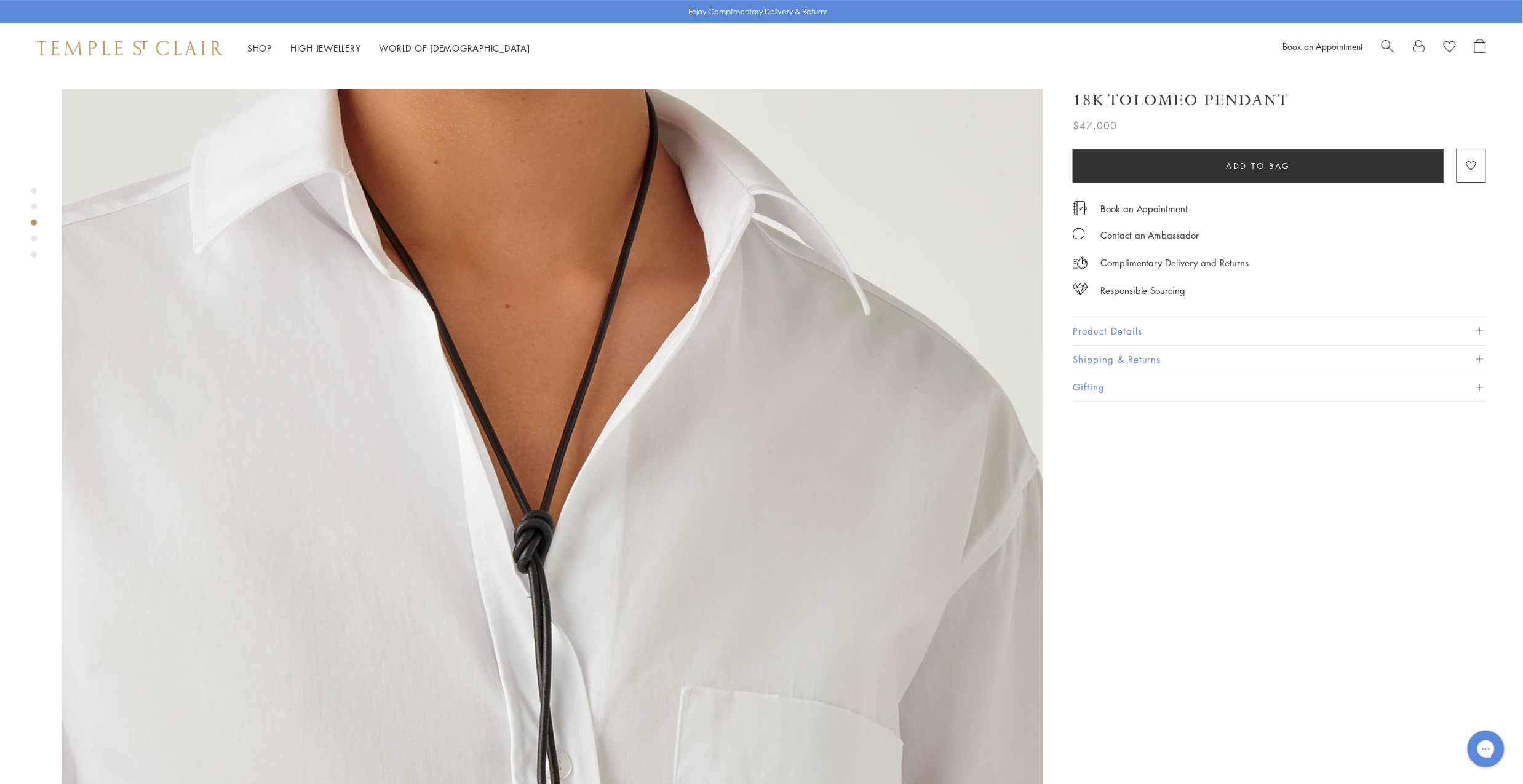
scroll to position [1987, 0]
click at [33, 238] on div "Product gallery navigation" at bounding box center [34, 238] width 6 height 6
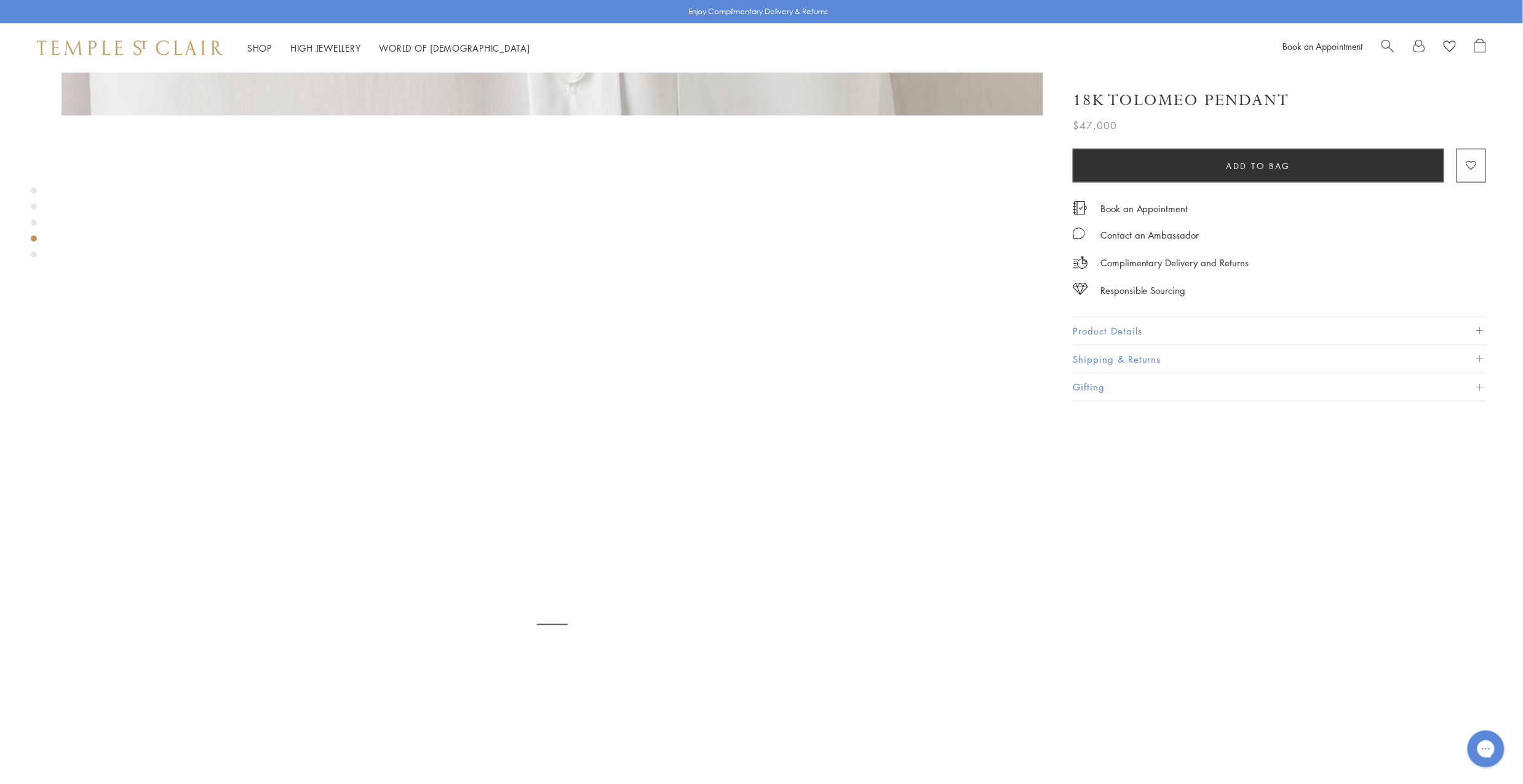
scroll to position [2968, 0]
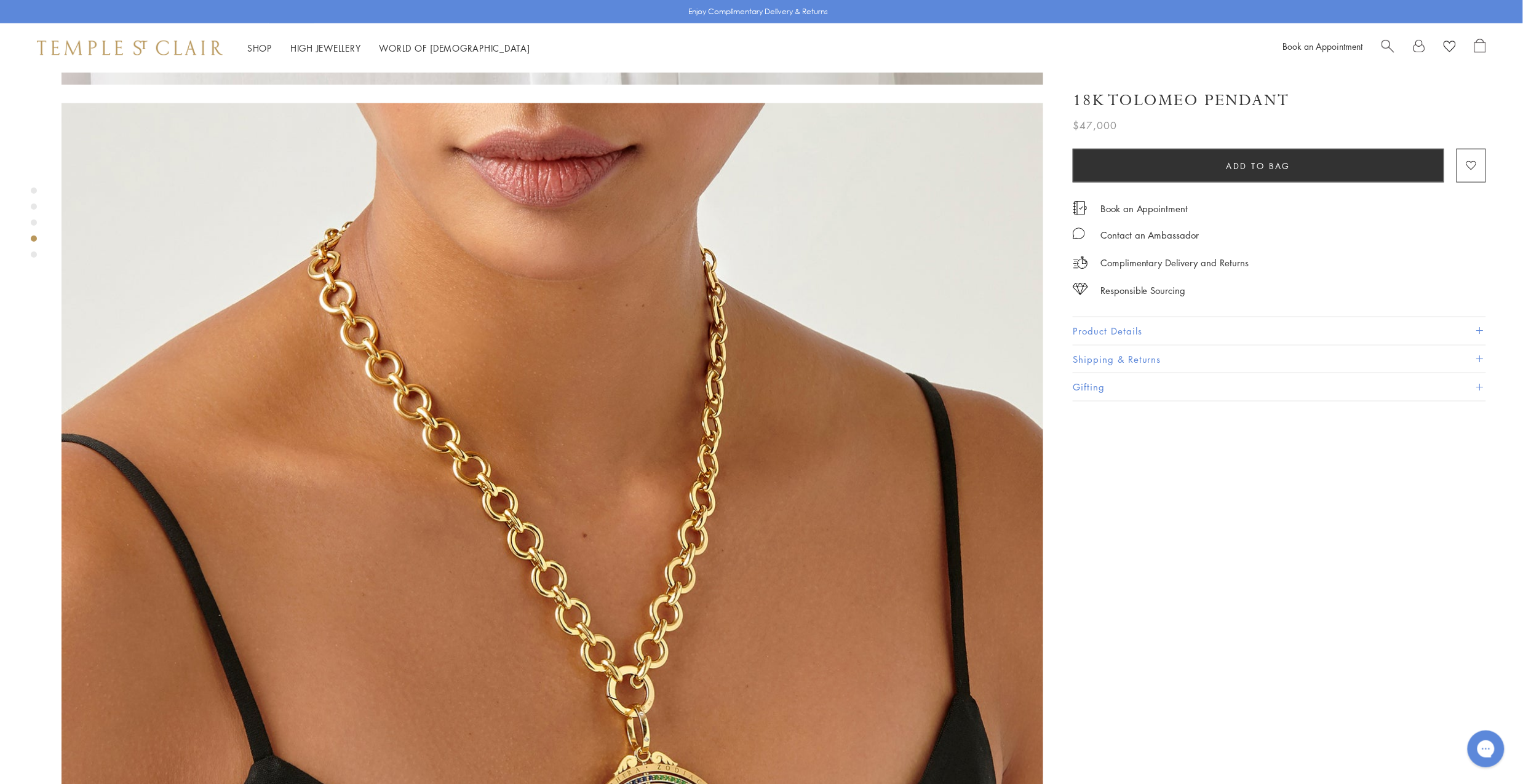
click at [32, 255] on div "Product gallery navigation" at bounding box center [34, 255] width 6 height 6
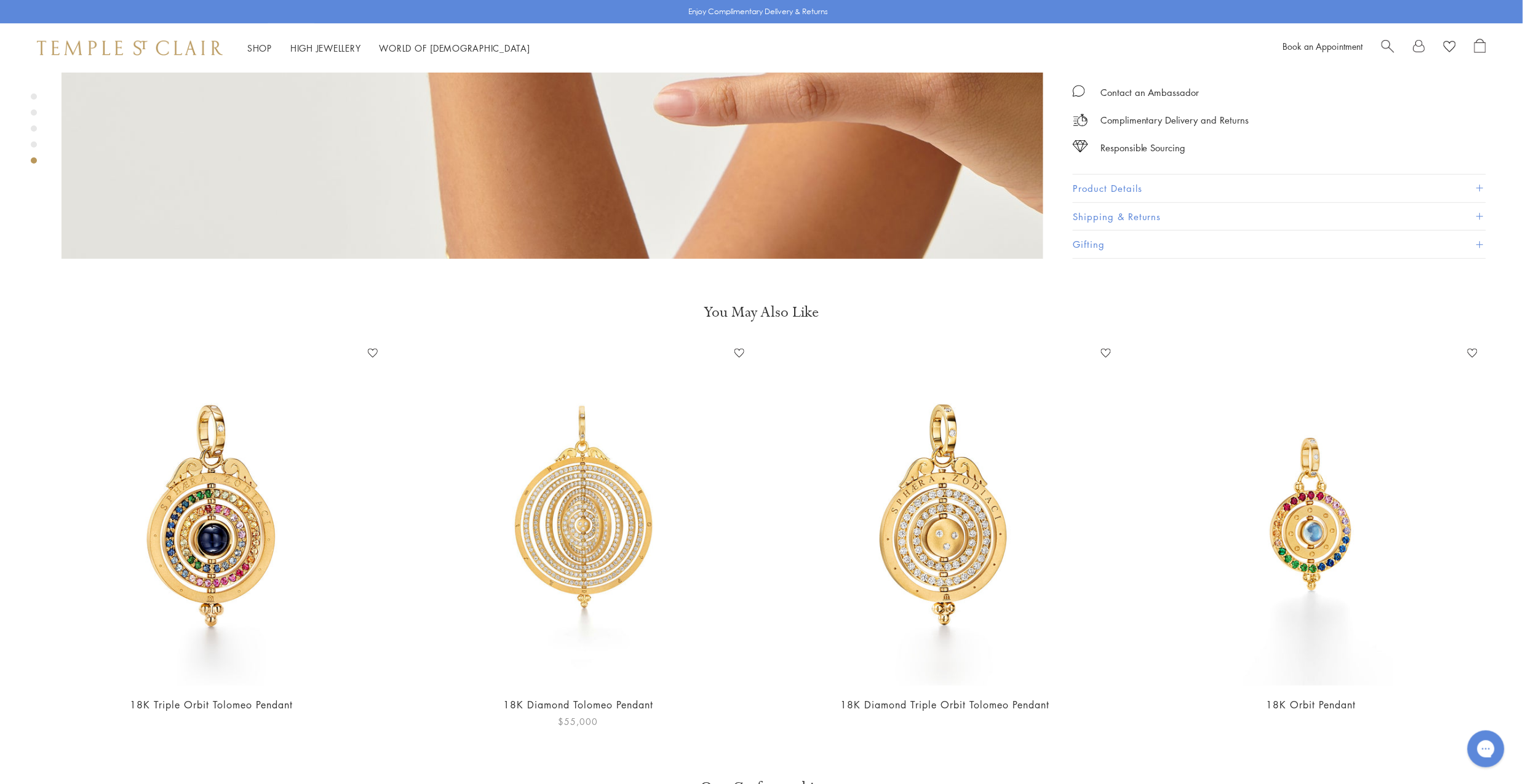
scroll to position [4800, 0]
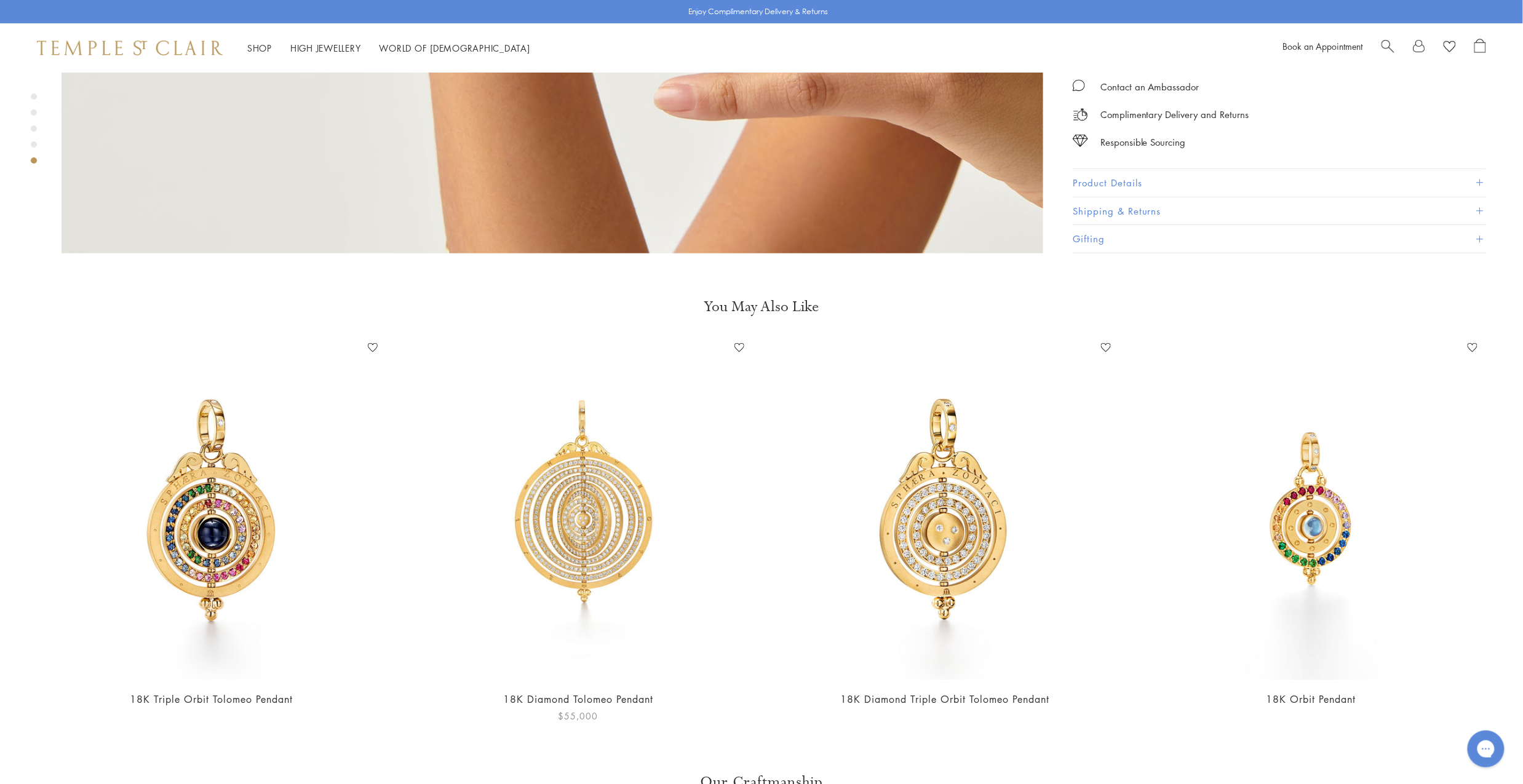
click at [558, 426] on img at bounding box center [578, 509] width 342 height 342
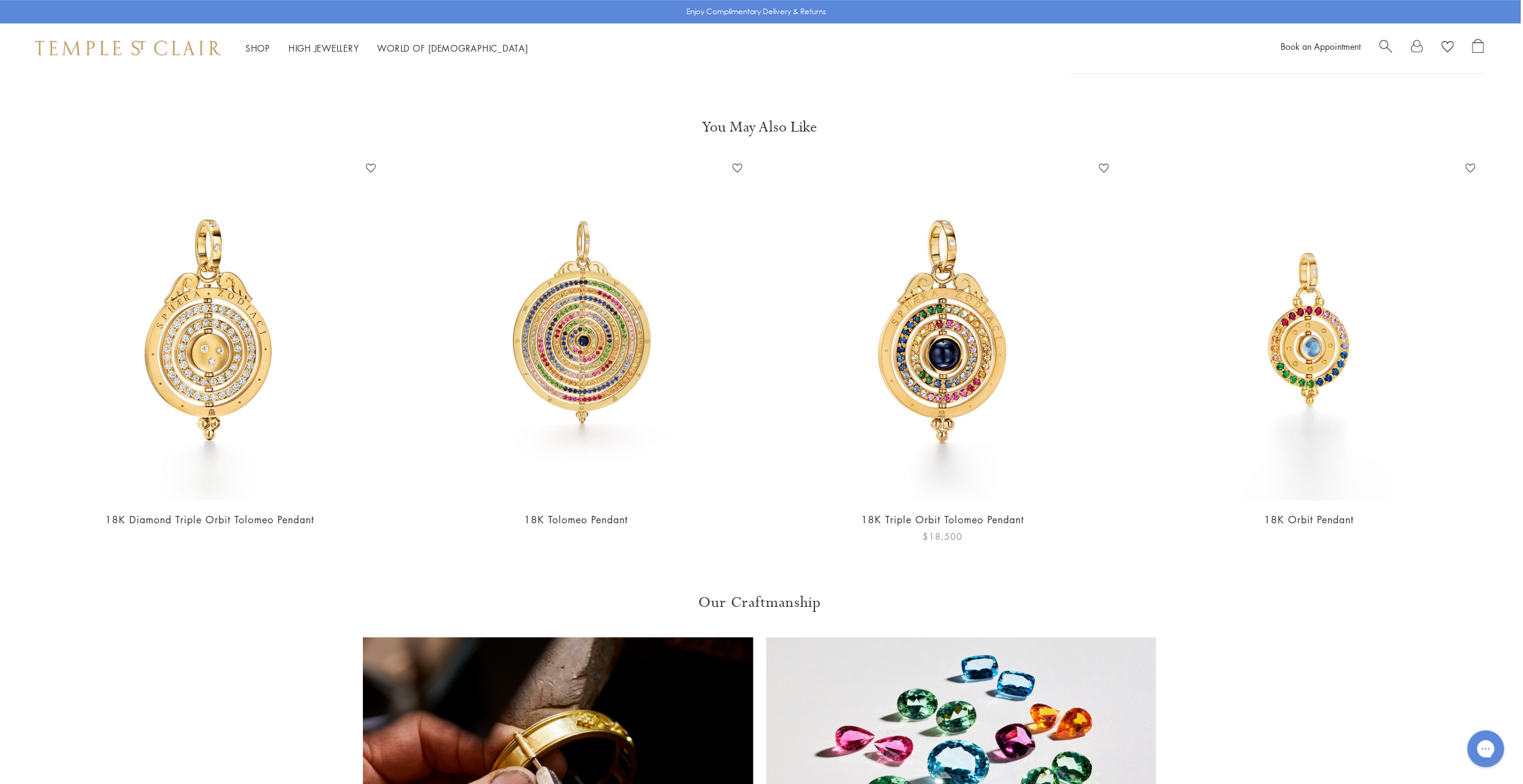
scroll to position [1980, 1]
click at [962, 352] on img at bounding box center [943, 329] width 342 height 342
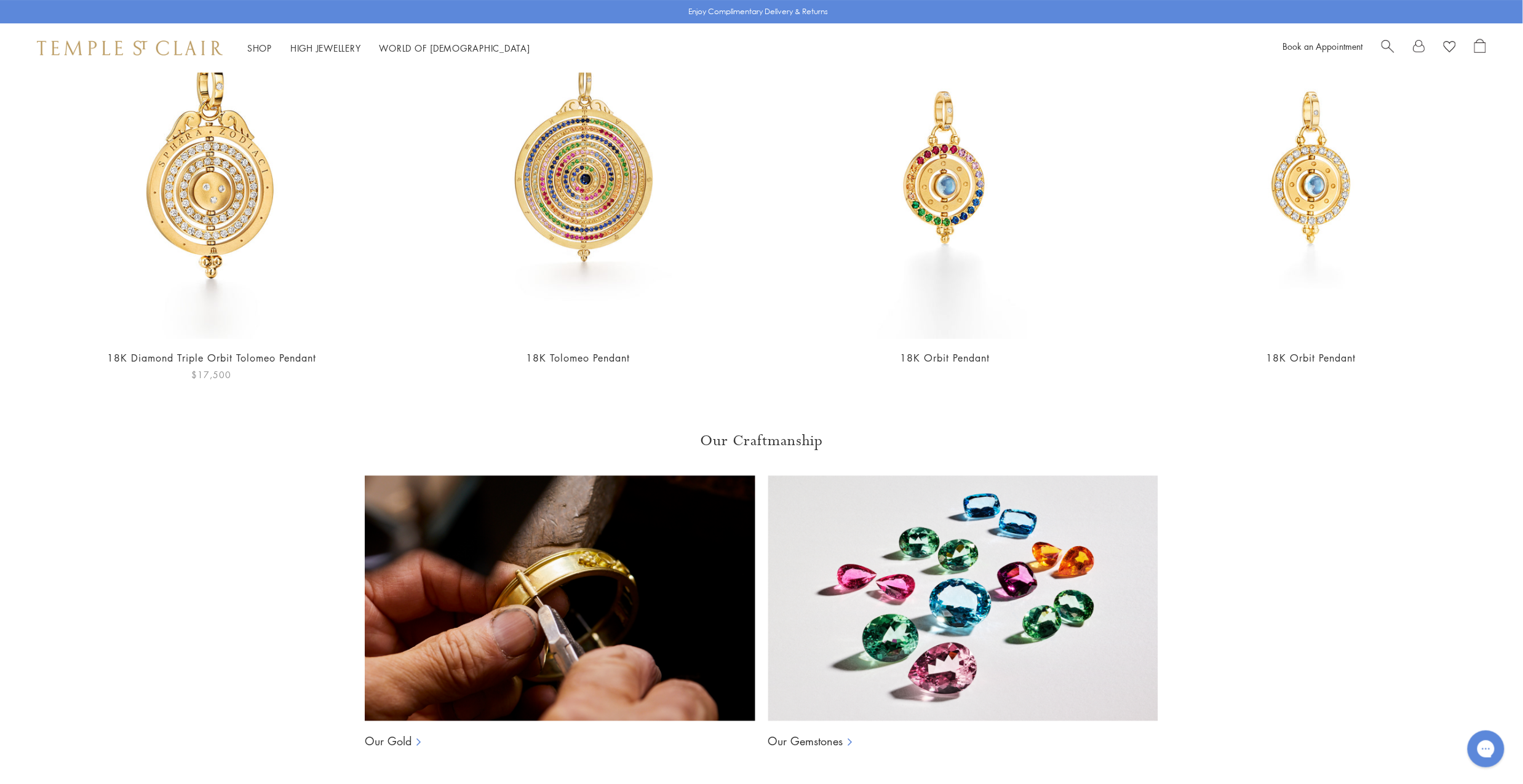
scroll to position [2150, 0]
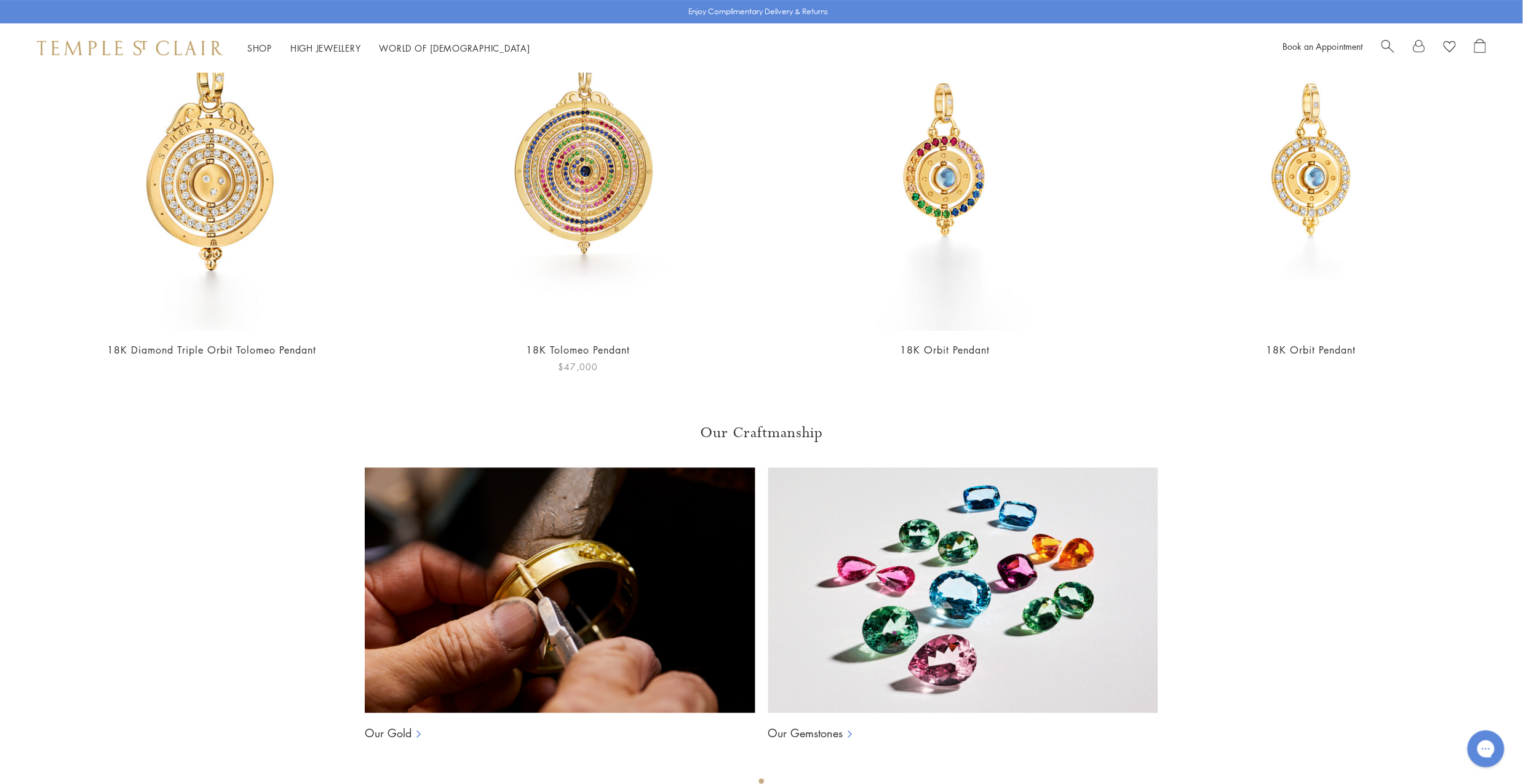
click at [565, 156] on img at bounding box center [578, 160] width 342 height 342
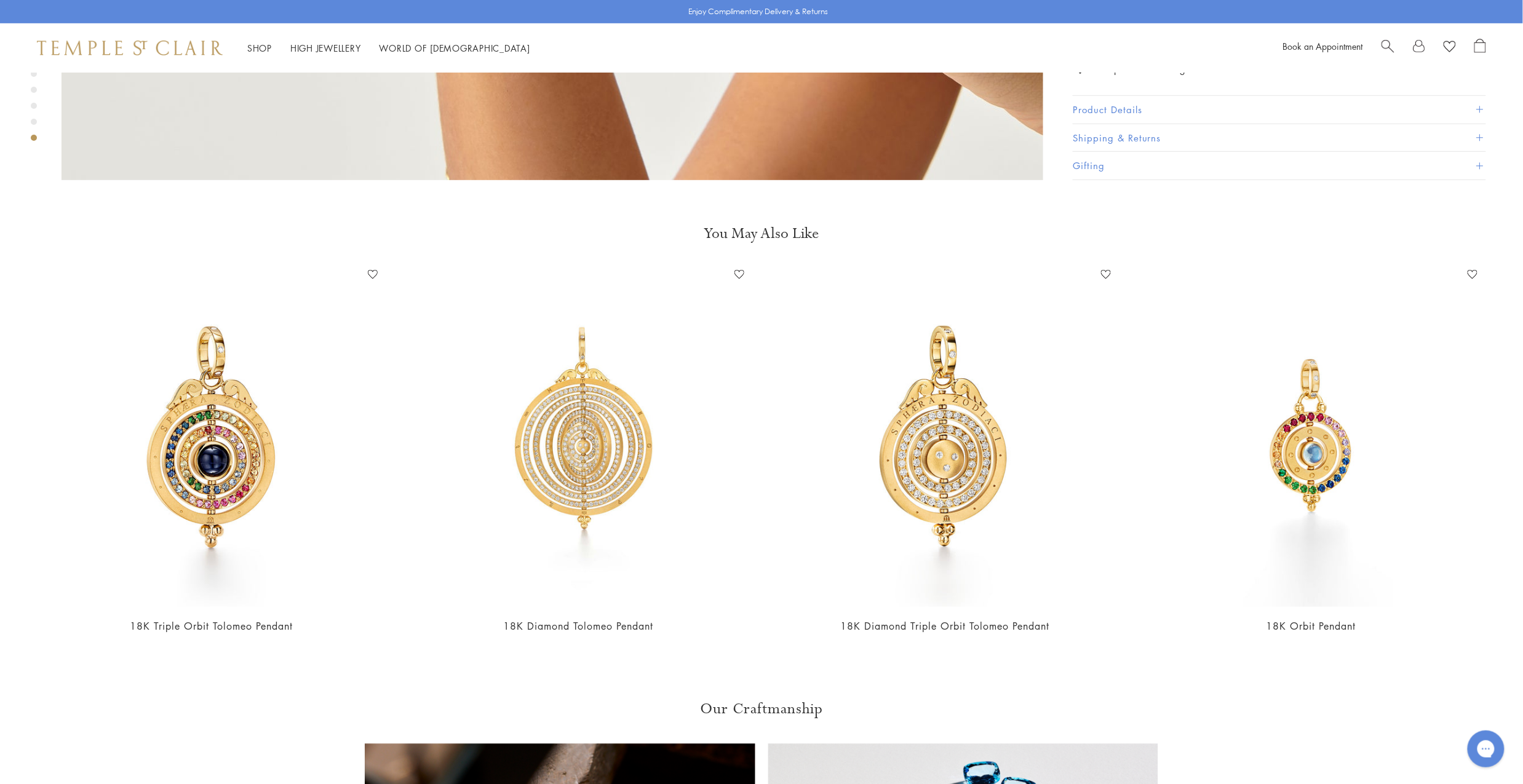
scroll to position [4893, 0]
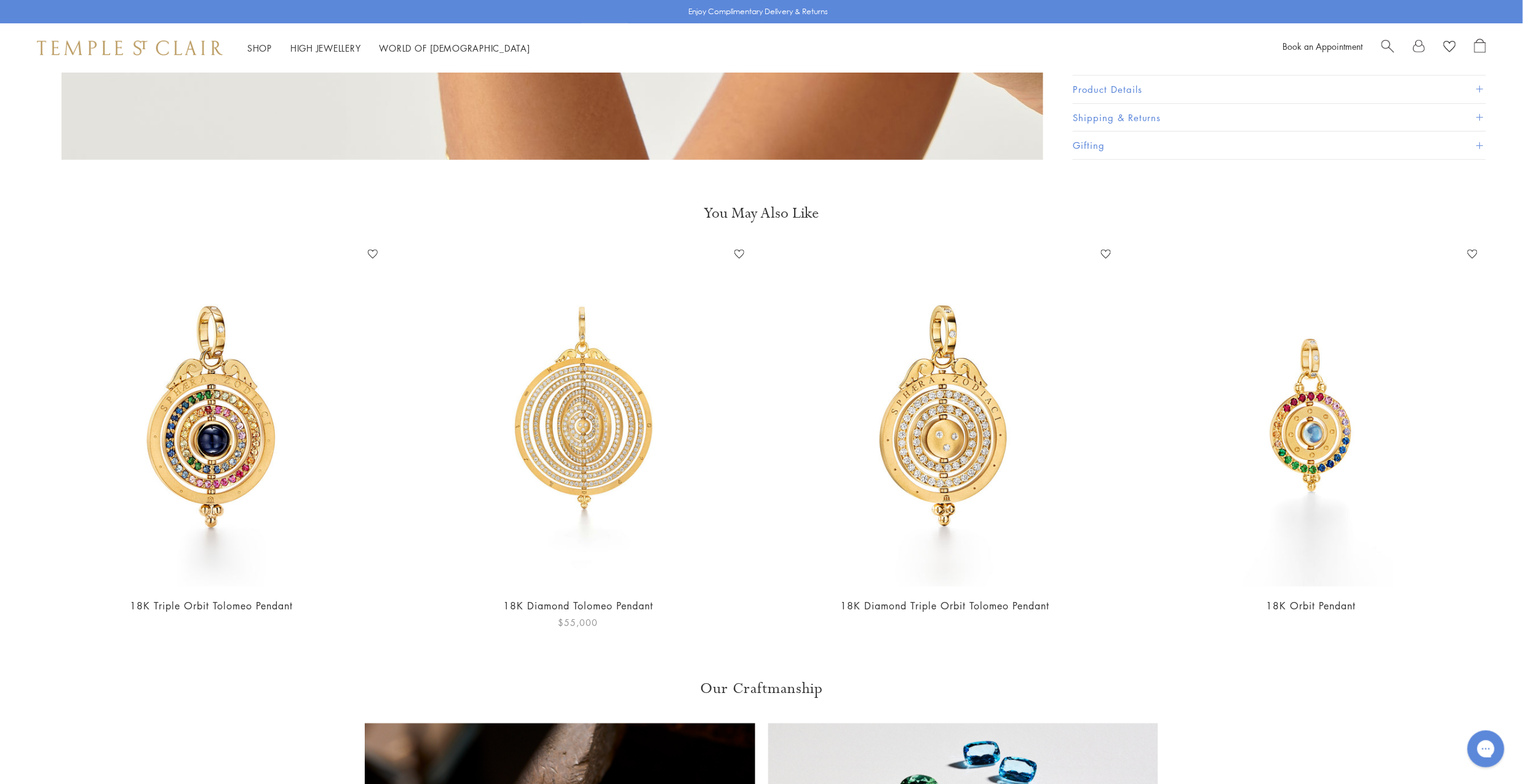
click at [569, 327] on img at bounding box center [578, 416] width 342 height 342
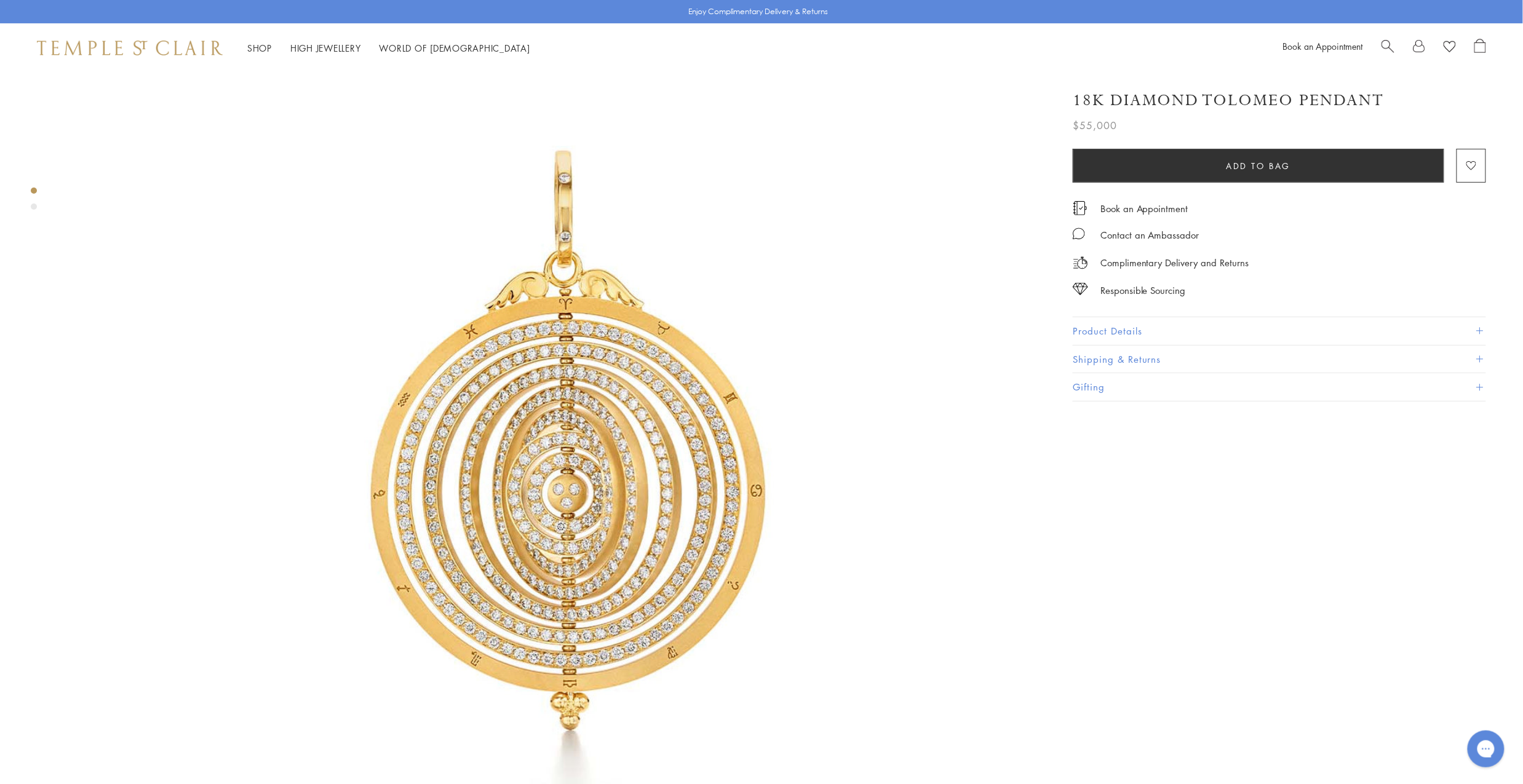
scroll to position [102, 0]
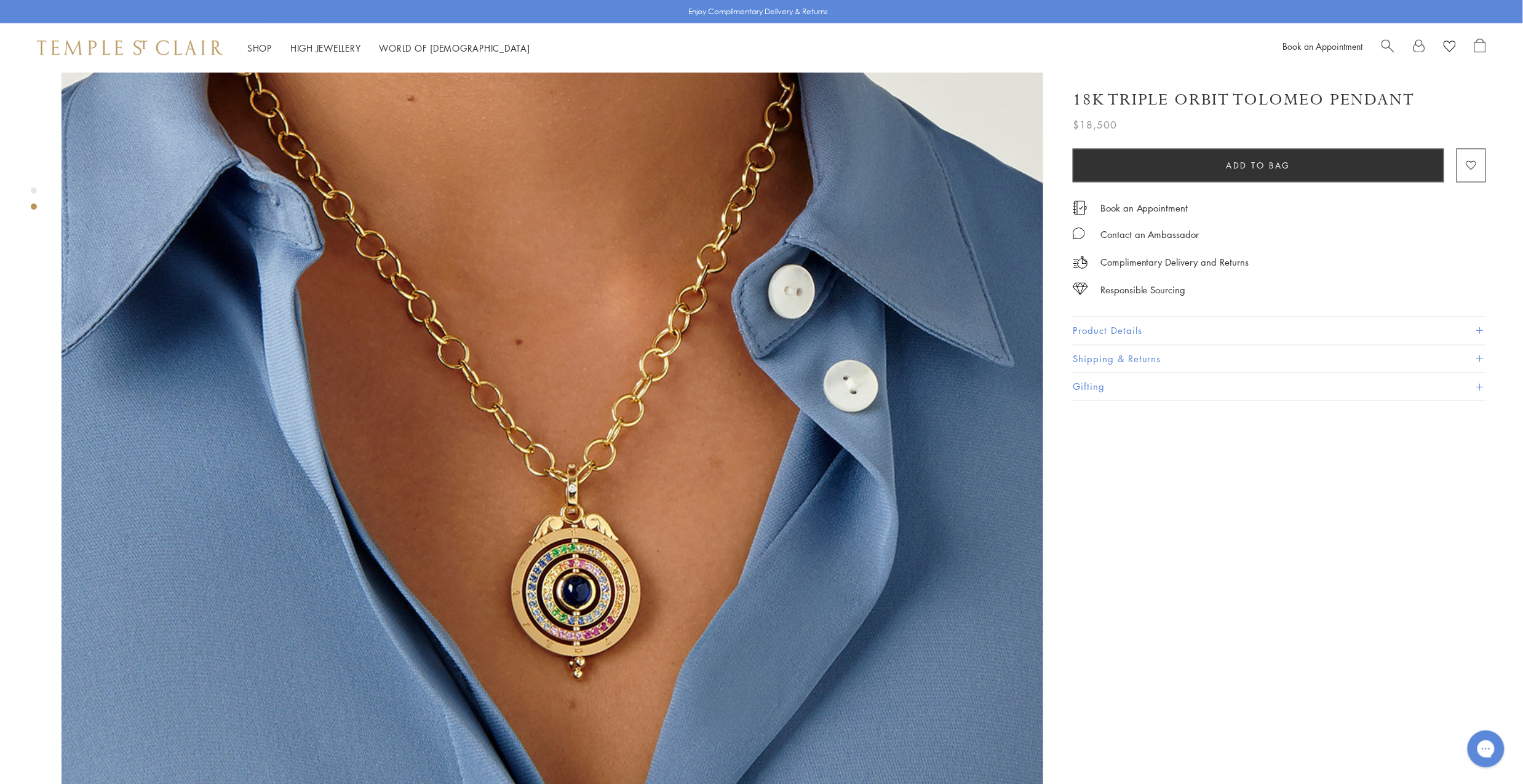
scroll to position [970, 0]
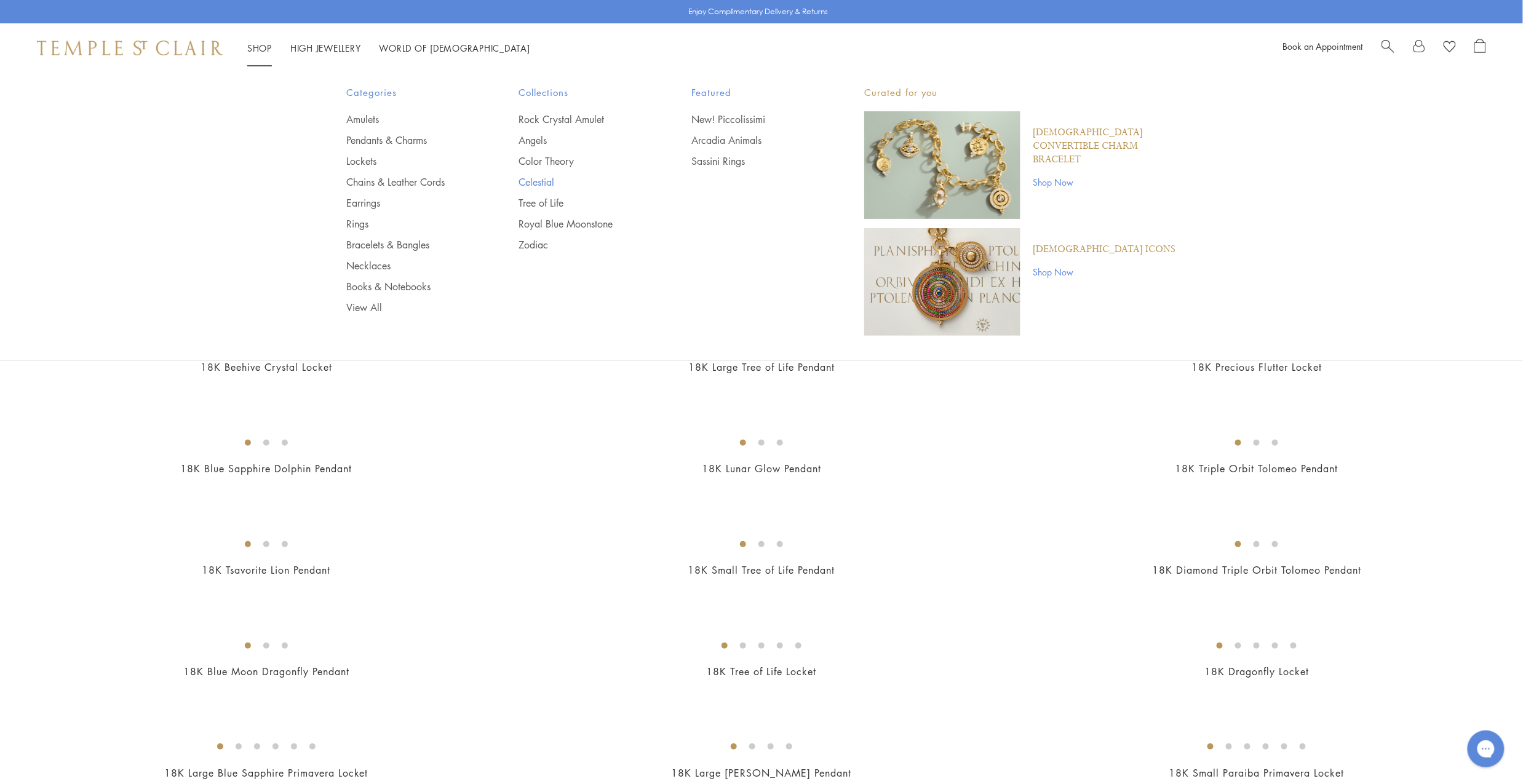
click at [546, 179] on link "Celestial" at bounding box center [581, 182] width 124 height 13
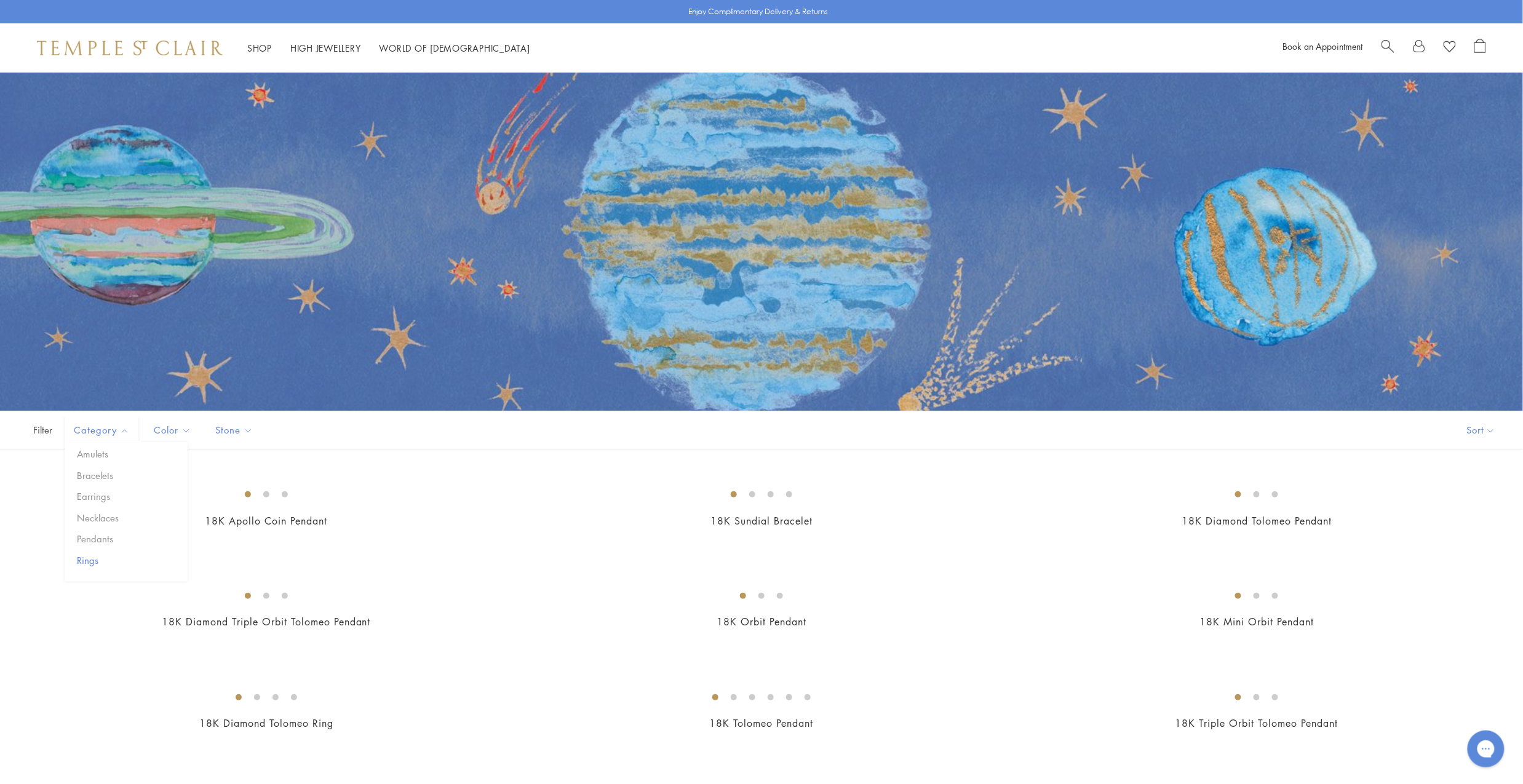
click at [86, 557] on button "Rings" at bounding box center [131, 560] width 114 height 14
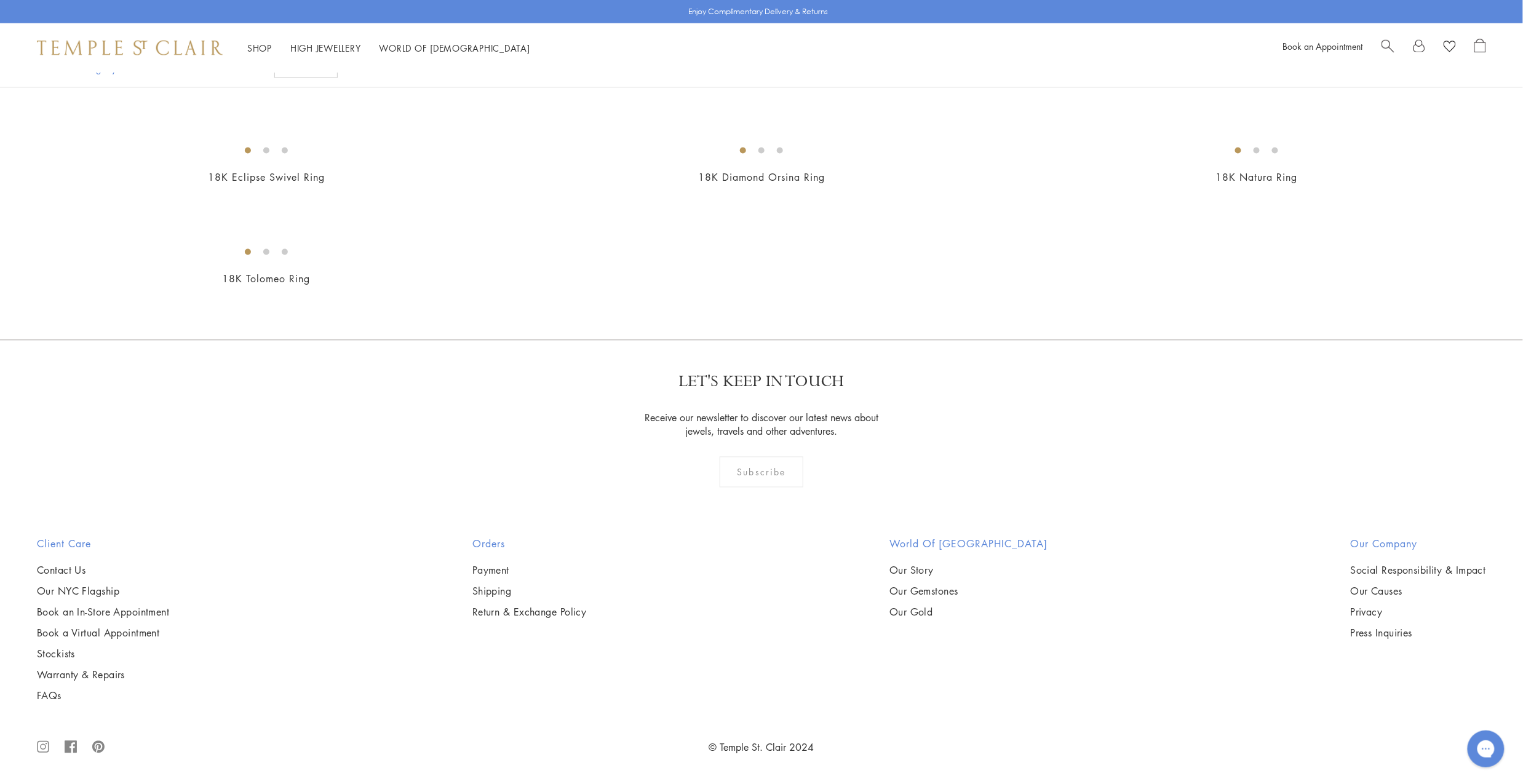
scroll to position [2708, 0]
click at [0, 0] on img at bounding box center [0, 0] width 0 height 0
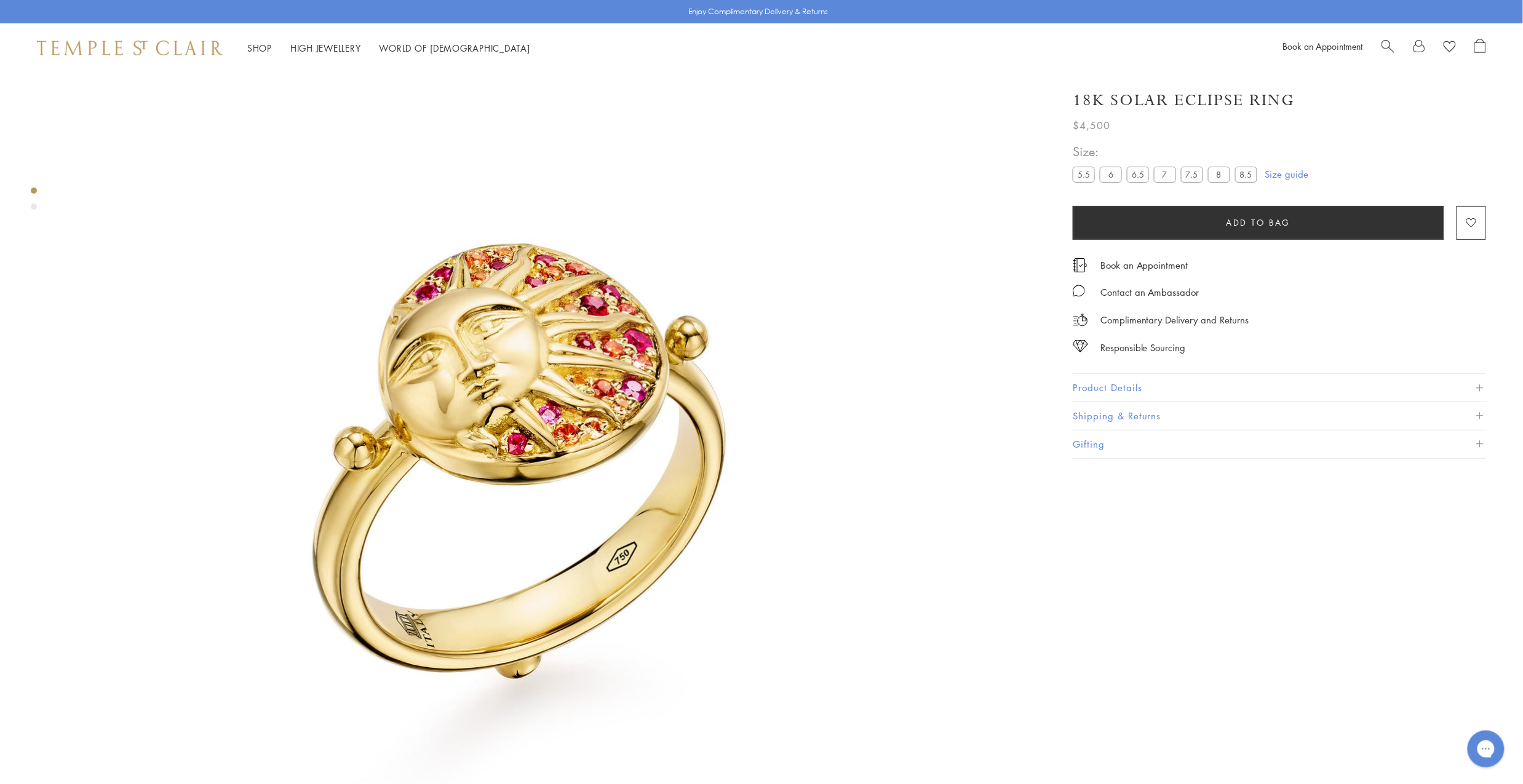
scroll to position [146, 0]
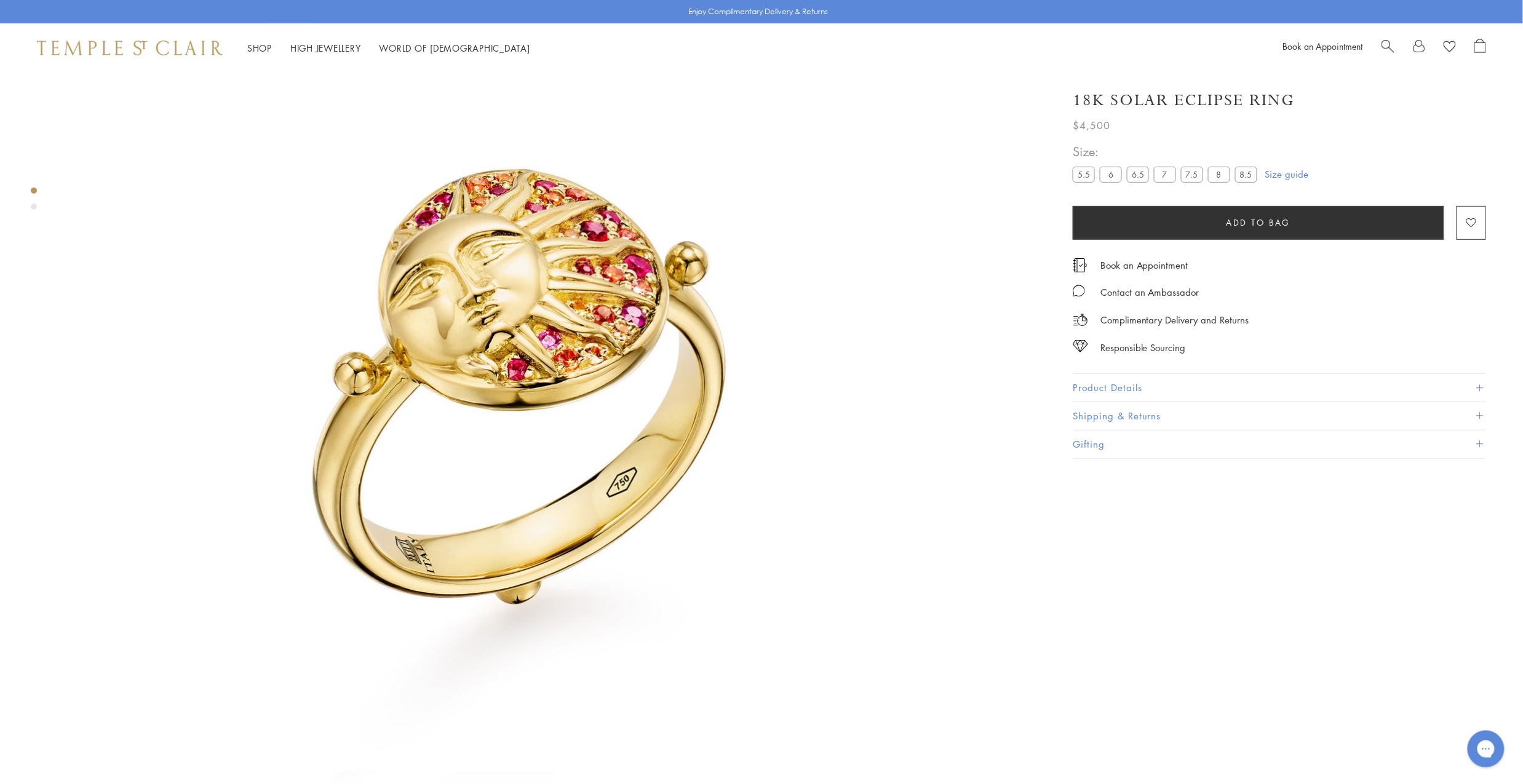
click at [1179, 100] on h1 "18K Solar Eclipse Ring" at bounding box center [1184, 100] width 223 height 21
copy div "18K Solar Eclipse Ring"
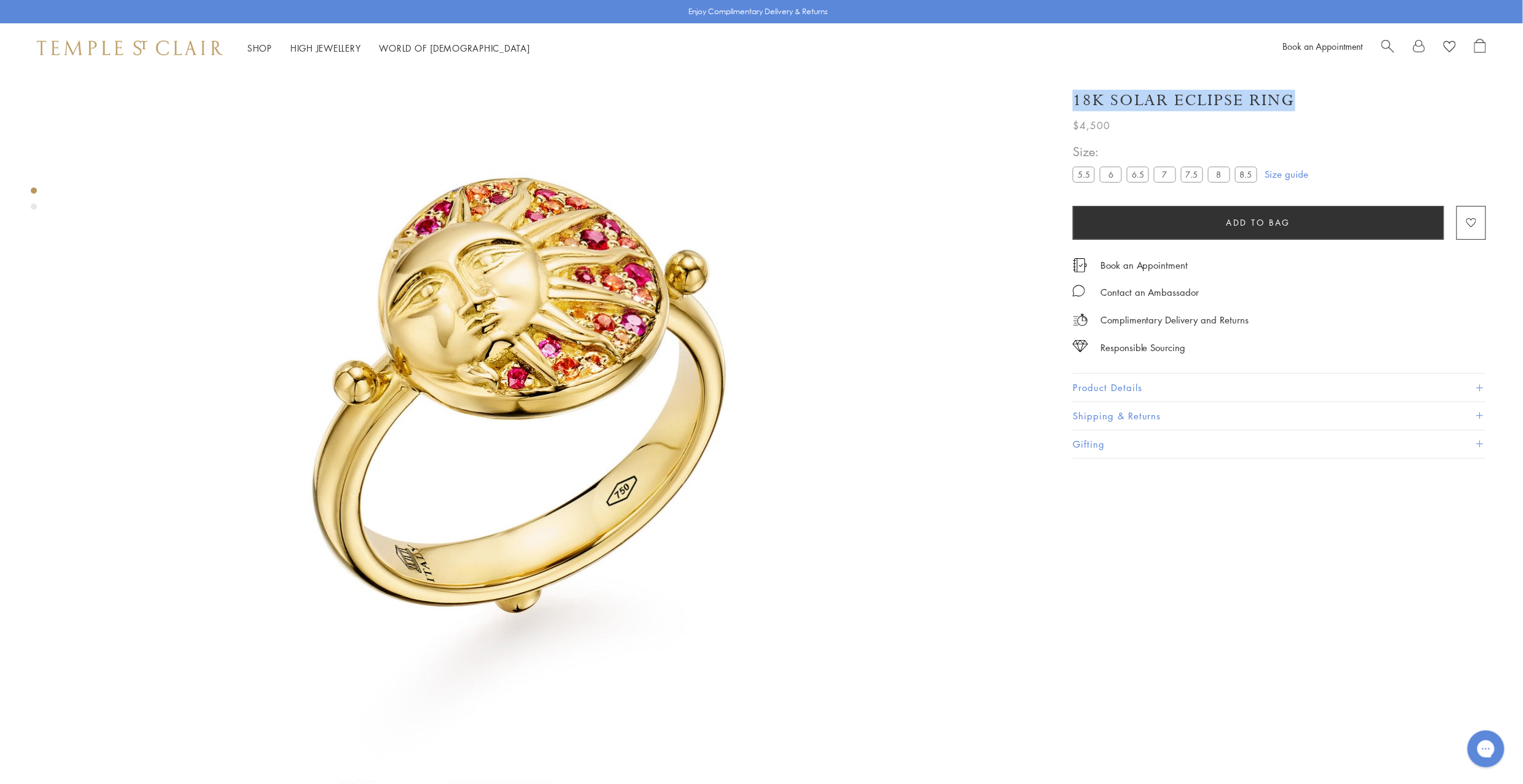
scroll to position [136, 0]
